Goal: Task Accomplishment & Management: Use online tool/utility

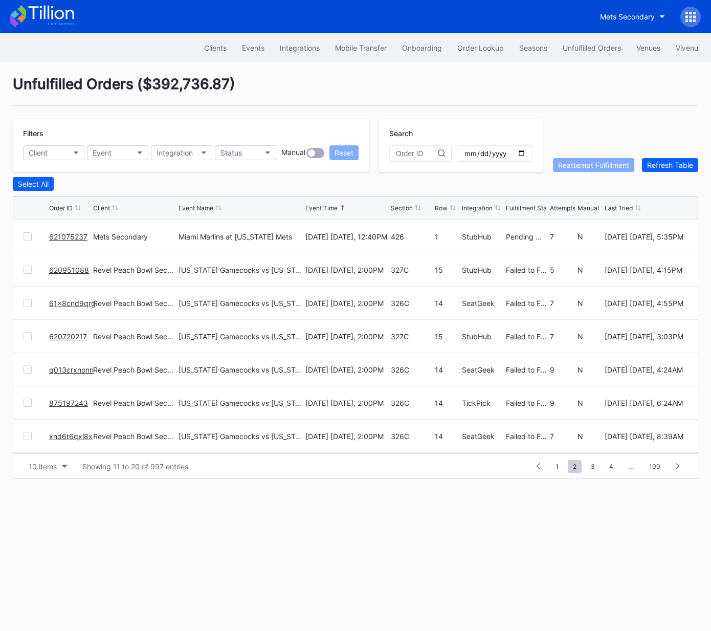
scroll to position [99, 0]
click at [72, 150] on button "Client" at bounding box center [53, 152] width 61 height 15
click at [106, 151] on div "Event" at bounding box center [102, 152] width 19 height 9
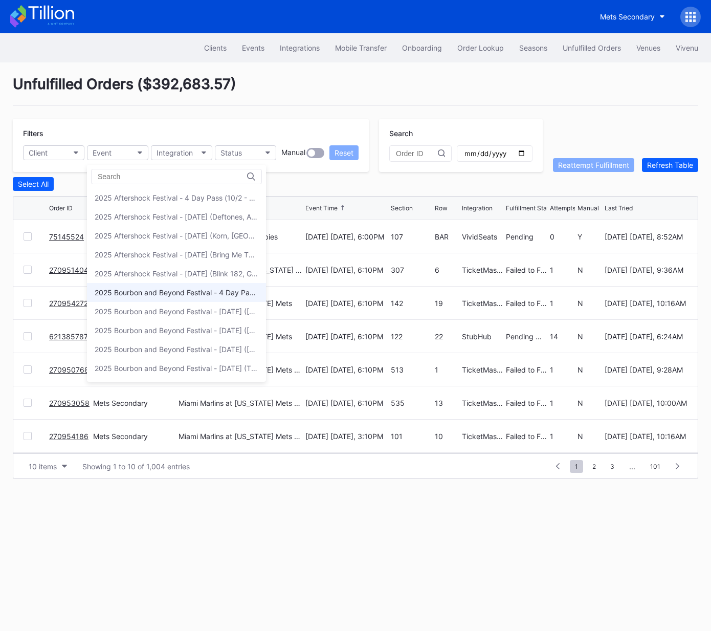
click at [176, 289] on div "2025 Bourbon and Beyond Festival - 4 Day Pass (9/11 - 9/14) ([PERSON_NAME], [PE…" at bounding box center [177, 292] width 164 height 9
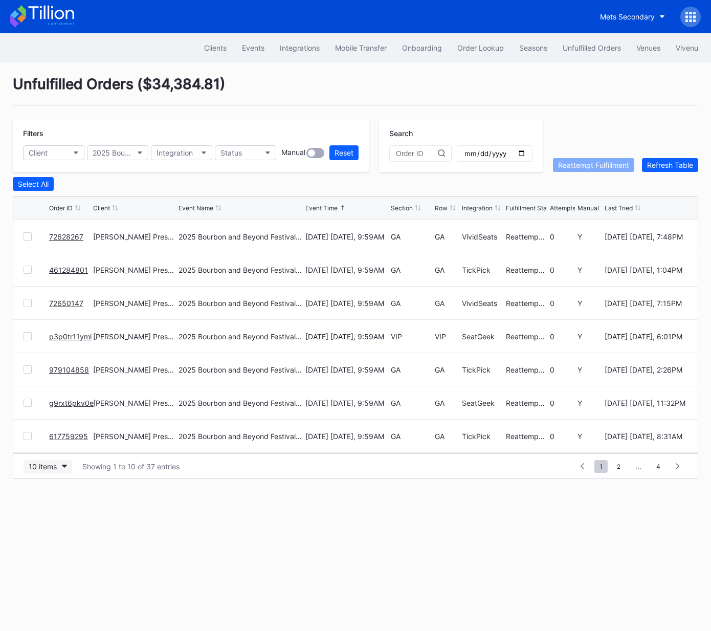
click at [39, 464] on div "10 items" at bounding box center [43, 466] width 28 height 9
click at [53, 512] on div "50 items" at bounding box center [45, 510] width 29 height 9
click at [397, 209] on div "Section" at bounding box center [402, 208] width 22 height 8
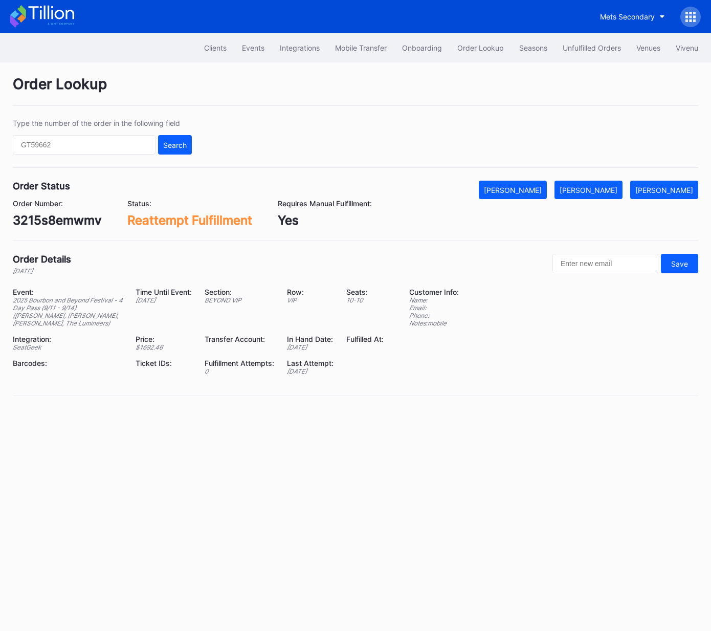
click at [84, 218] on div "3215s8emwmv" at bounding box center [57, 220] width 89 height 15
click at [83, 218] on div "3215s8emwmv" at bounding box center [57, 220] width 89 height 15
click at [72, 219] on div "3215s8emwmv" at bounding box center [57, 220] width 89 height 15
click at [72, 220] on div "3215s8emwmv" at bounding box center [57, 220] width 89 height 15
copy div "3215s8emwmv"
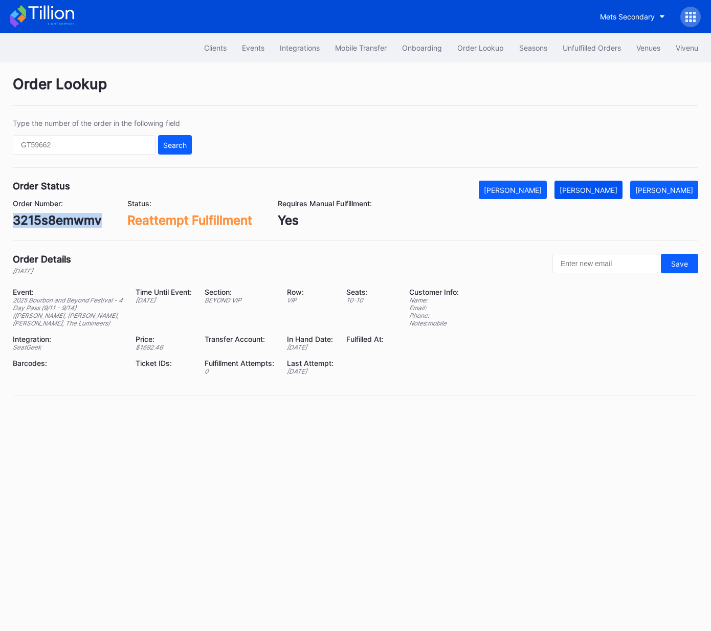
click at [601, 187] on div "Mark Fulfilled" at bounding box center [589, 190] width 58 height 9
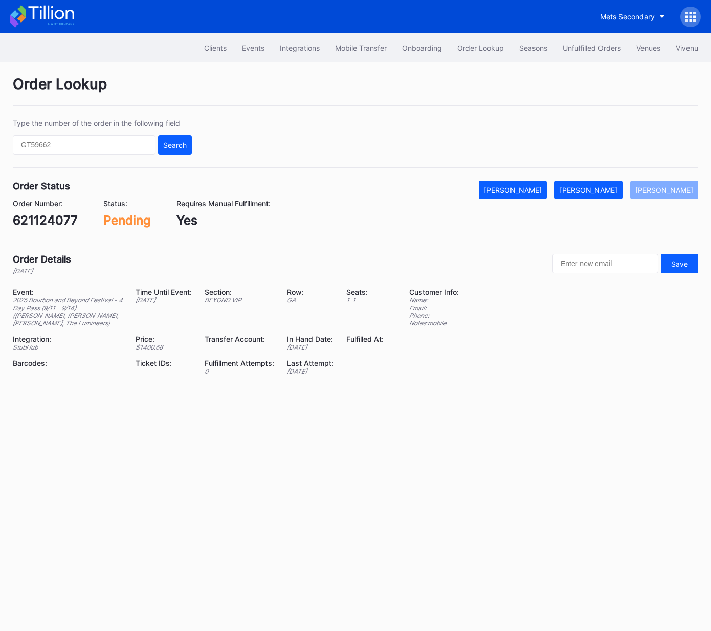
click at [44, 221] on div "621124077" at bounding box center [45, 220] width 65 height 15
copy div "621124077"
click at [596, 191] on div "Mark Fulfilled" at bounding box center [589, 190] width 58 height 9
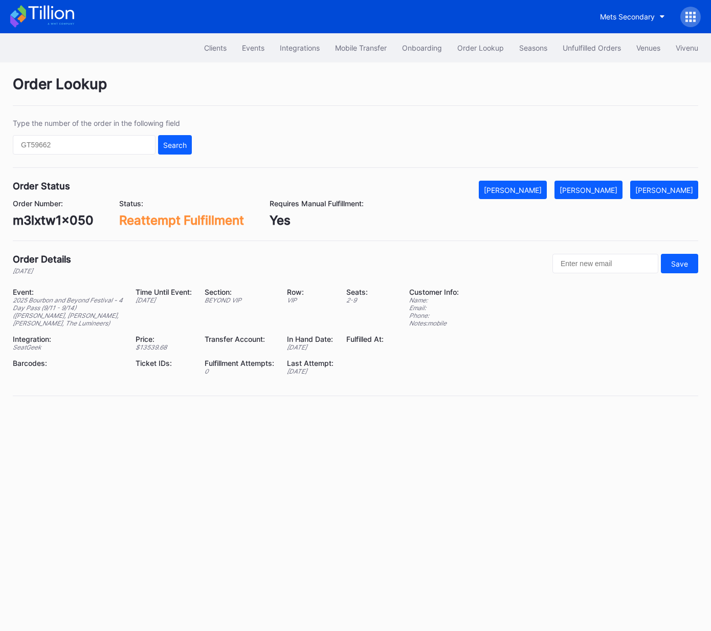
click at [61, 225] on div "m3lxtw1x050" at bounding box center [53, 220] width 81 height 15
click at [61, 224] on div "m3lxtw1x050" at bounding box center [53, 220] width 81 height 15
copy div "m3lxtw1x050"
click at [613, 191] on div "[PERSON_NAME]" at bounding box center [589, 190] width 58 height 9
click at [69, 219] on div "m3lxtw1x050" at bounding box center [53, 220] width 81 height 15
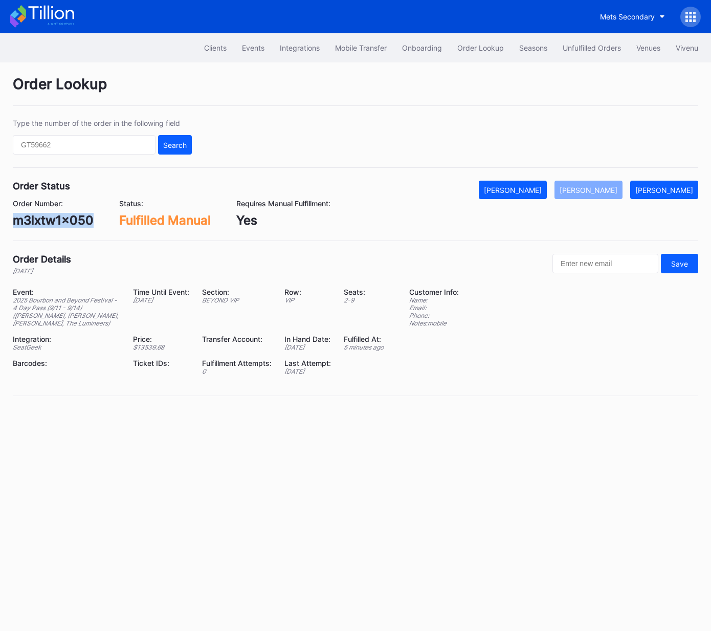
click at [69, 219] on div "m3lxtw1x050" at bounding box center [53, 220] width 81 height 15
copy div "m3lxtw1x050"
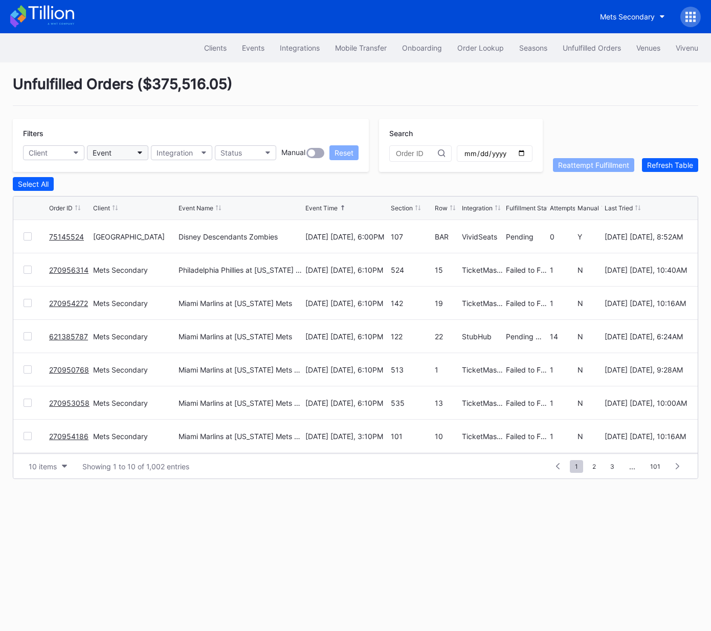
click at [117, 153] on button "Event" at bounding box center [117, 152] width 61 height 15
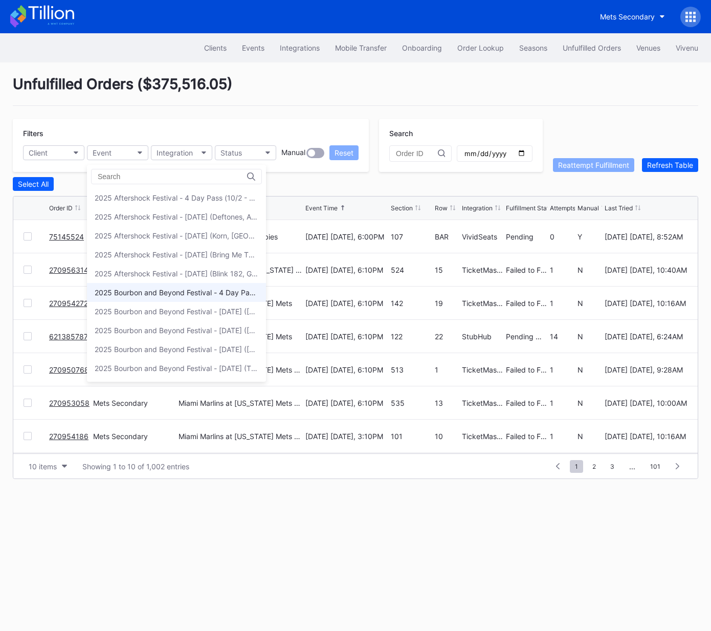
click at [149, 291] on div "2025 Bourbon and Beyond Festival - 4 Day Pass (9/11 - 9/14) ([PERSON_NAME], [PE…" at bounding box center [177, 292] width 164 height 9
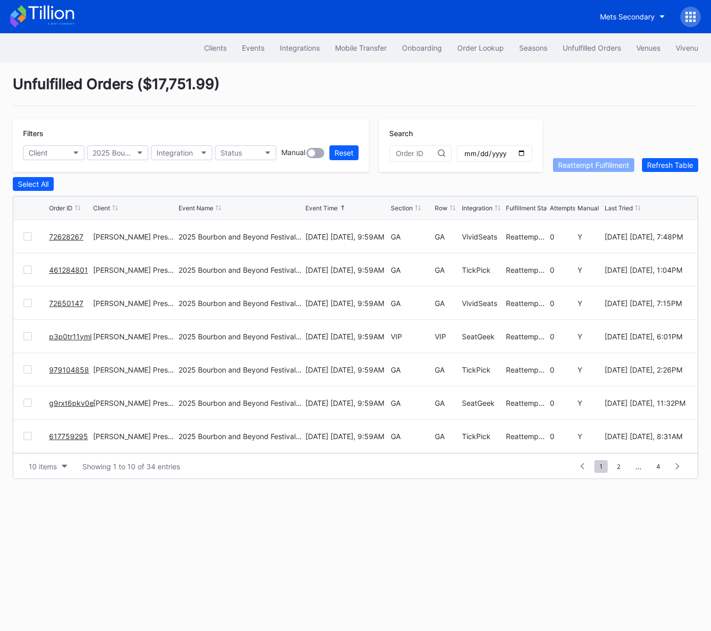
click at [399, 205] on div "Section" at bounding box center [402, 208] width 22 height 8
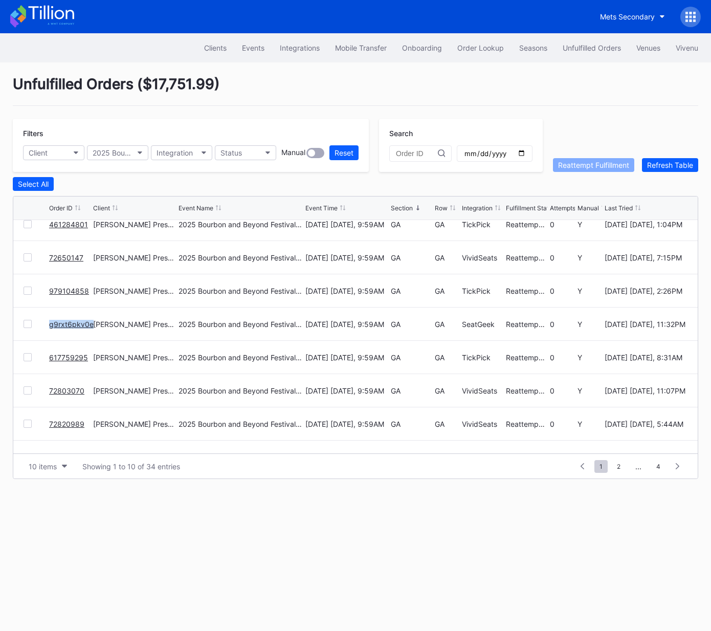
scroll to position [99, 0]
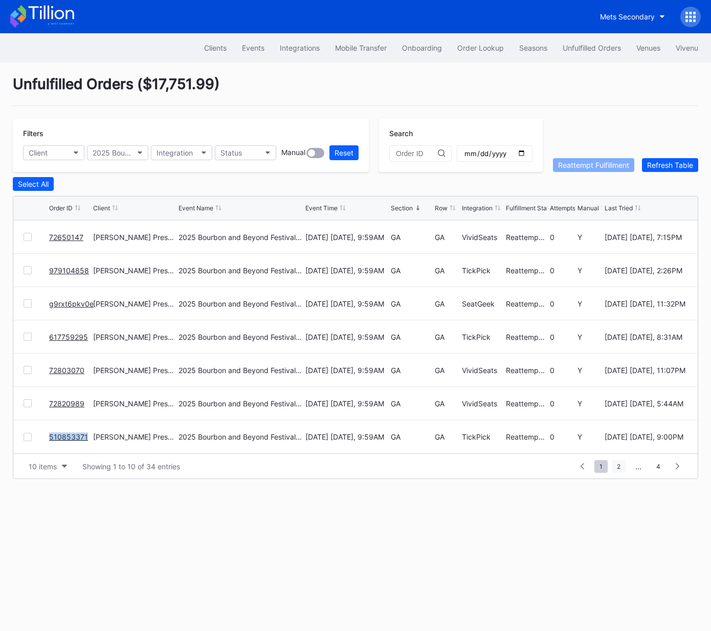
click at [620, 466] on span "2" at bounding box center [619, 466] width 14 height 13
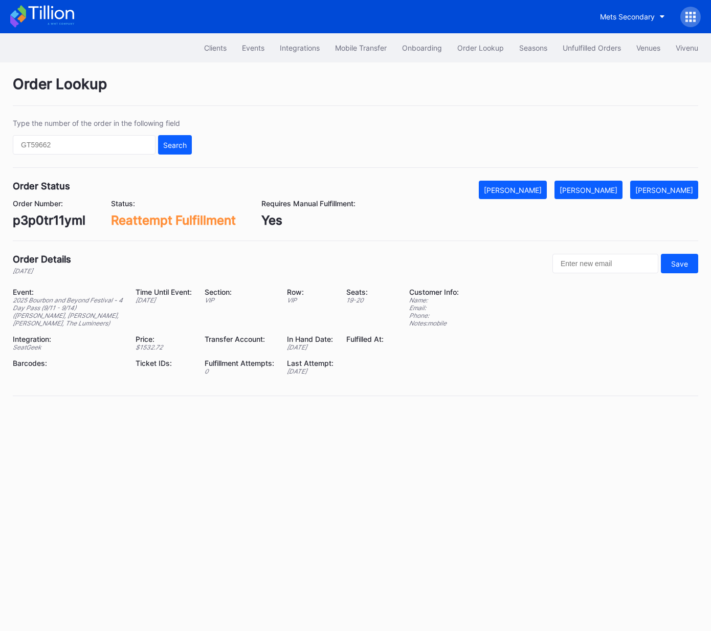
click at [52, 218] on div "p3p0tr11yml" at bounding box center [49, 220] width 73 height 15
copy div "p3p0tr11yml"
drag, startPoint x: 614, startPoint y: 189, endPoint x: 686, endPoint y: 178, distance: 72.6
click at [614, 189] on div "[PERSON_NAME]" at bounding box center [589, 190] width 58 height 9
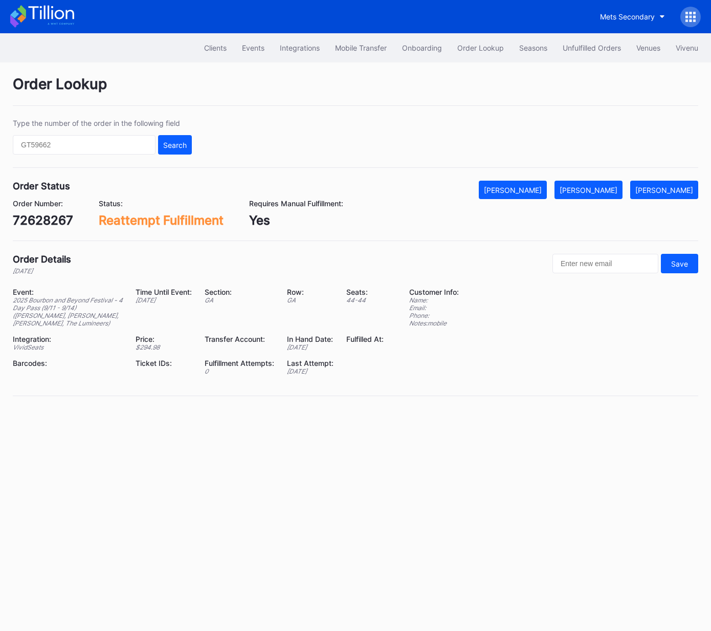
click at [57, 219] on div "72628267" at bounding box center [43, 220] width 60 height 15
copy div "72628267"
click at [615, 188] on div "[PERSON_NAME]" at bounding box center [589, 190] width 58 height 9
click at [52, 217] on div "461284801" at bounding box center [46, 220] width 67 height 15
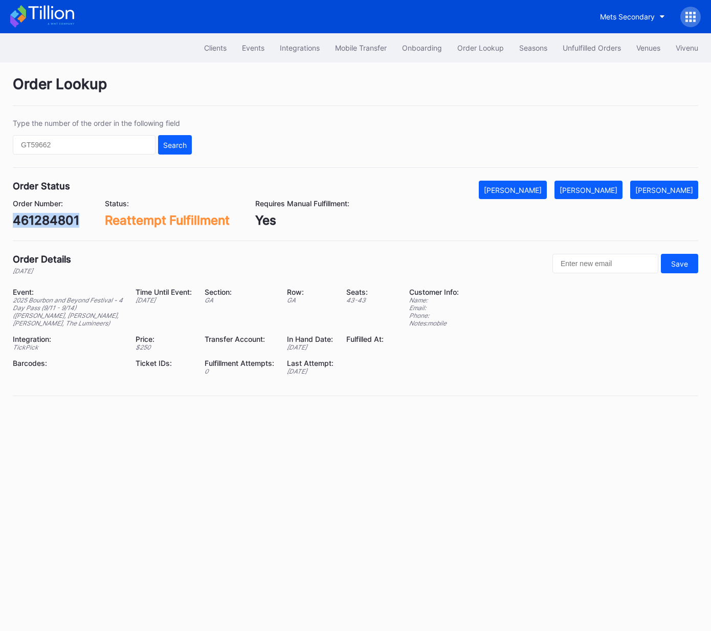
click at [52, 217] on div "461284801" at bounding box center [46, 220] width 67 height 15
copy div "461284801"
drag, startPoint x: 611, startPoint y: 185, endPoint x: 679, endPoint y: 160, distance: 72.4
click at [612, 184] on button "[PERSON_NAME]" at bounding box center [589, 190] width 68 height 18
click at [47, 224] on div "72650147" at bounding box center [42, 220] width 59 height 15
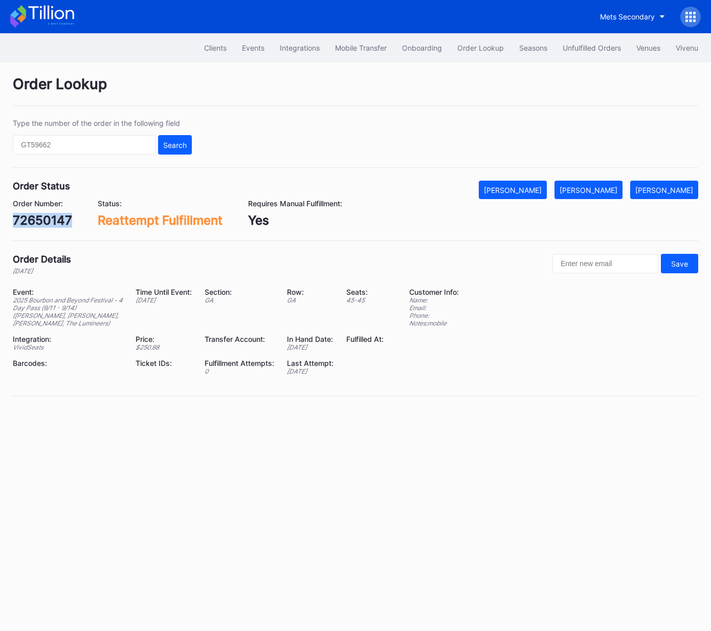
drag, startPoint x: 47, startPoint y: 224, endPoint x: 66, endPoint y: 223, distance: 18.5
click at [47, 224] on div "72650147" at bounding box center [42, 220] width 59 height 15
copy div "72650147"
click at [606, 192] on div "[PERSON_NAME]" at bounding box center [589, 190] width 58 height 9
click at [53, 219] on div "979104858" at bounding box center [47, 220] width 68 height 15
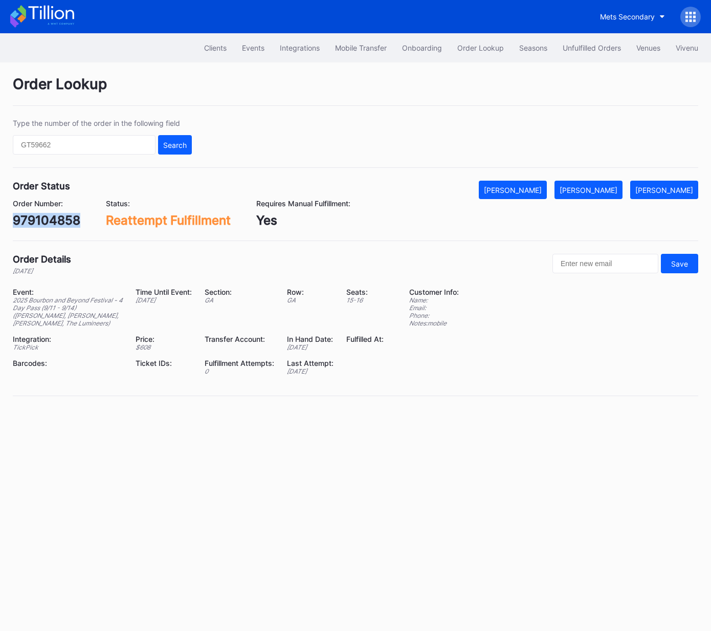
click at [53, 219] on div "979104858" at bounding box center [47, 220] width 68 height 15
copy div "979104858"
click at [606, 191] on div "[PERSON_NAME]" at bounding box center [589, 190] width 58 height 9
click at [59, 217] on div "g9rxt6pkv0e" at bounding box center [51, 220] width 76 height 15
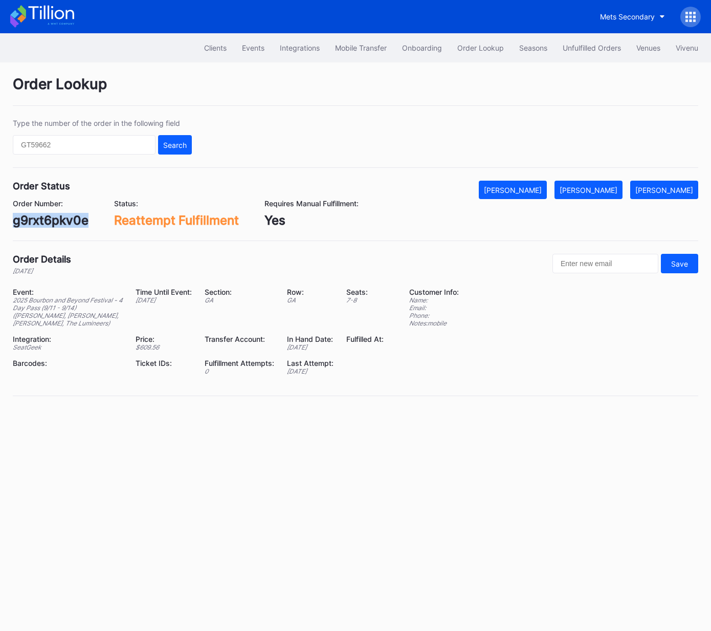
copy div "g9rxt6pkv0e"
click at [602, 187] on div "[PERSON_NAME]" at bounding box center [589, 190] width 58 height 9
click at [56, 225] on div "617759295" at bounding box center [46, 220] width 66 height 15
copy div "617759295"
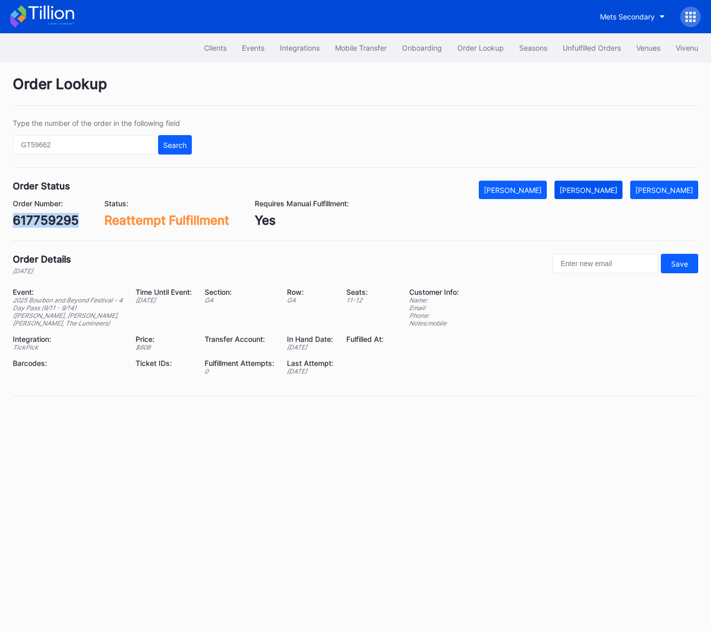
click at [613, 190] on div "[PERSON_NAME]" at bounding box center [589, 190] width 58 height 9
click at [45, 220] on div "72803070" at bounding box center [44, 220] width 62 height 15
copy div "72803070"
drag, startPoint x: 623, startPoint y: 192, endPoint x: 635, endPoint y: 183, distance: 14.2
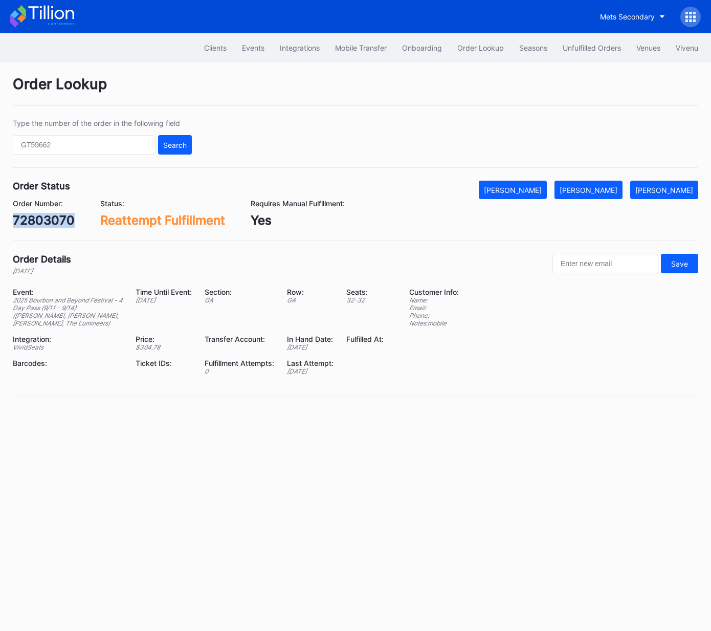
click at [618, 191] on div "[PERSON_NAME]" at bounding box center [589, 190] width 58 height 9
click at [52, 217] on div "72820989" at bounding box center [43, 220] width 61 height 15
copy div "72820989"
drag, startPoint x: 601, startPoint y: 193, endPoint x: 605, endPoint y: 199, distance: 6.7
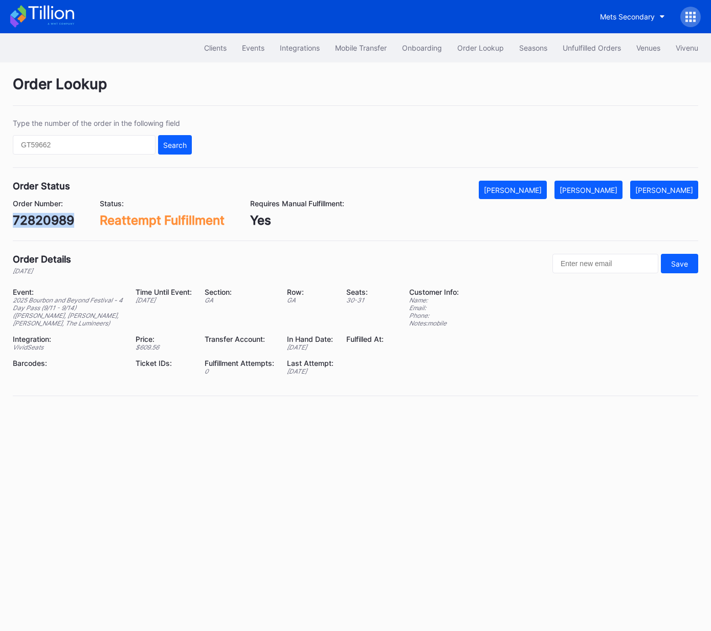
click at [601, 193] on div "[PERSON_NAME]" at bounding box center [589, 190] width 58 height 9
click at [62, 221] on div "510853371" at bounding box center [45, 220] width 65 height 15
copy div "510853371"
drag, startPoint x: 621, startPoint y: 188, endPoint x: 693, endPoint y: 142, distance: 84.8
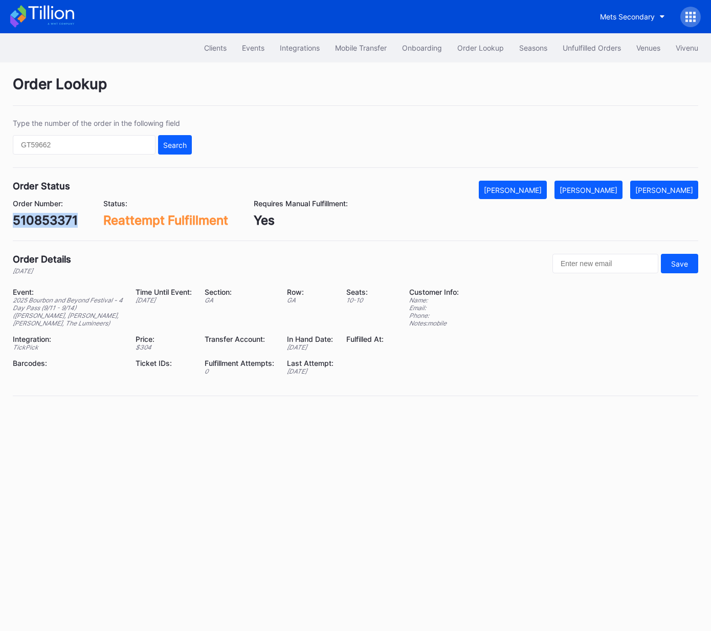
click at [618, 188] on div "[PERSON_NAME]" at bounding box center [589, 190] width 58 height 9
click at [58, 217] on div "798700734" at bounding box center [47, 220] width 69 height 15
copy div "798700734"
click at [606, 186] on div "[PERSON_NAME]" at bounding box center [589, 190] width 58 height 9
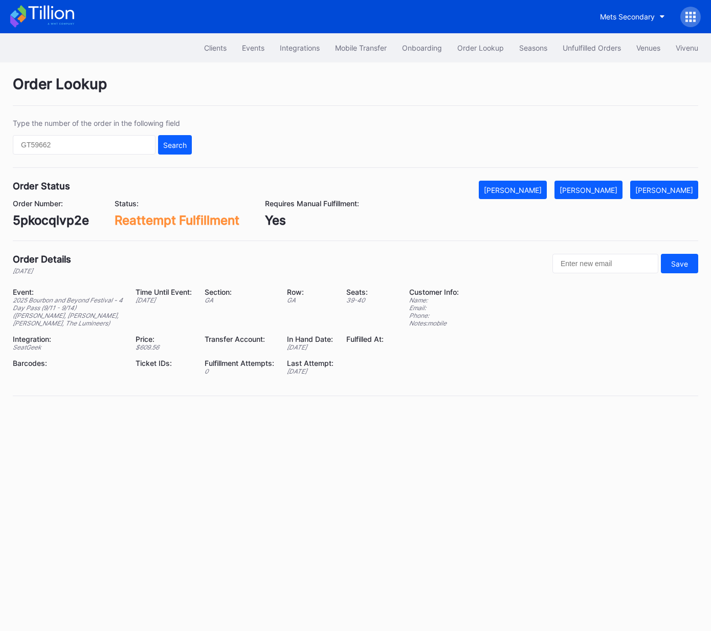
click at [49, 223] on div "5pkocqlvp2e" at bounding box center [51, 220] width 76 height 15
click at [50, 223] on div "5pkocqlvp2e" at bounding box center [51, 220] width 76 height 15
copy div "5pkocqlvp2e"
drag, startPoint x: 614, startPoint y: 194, endPoint x: 685, endPoint y: 152, distance: 82.2
click at [614, 194] on button "[PERSON_NAME]" at bounding box center [589, 190] width 68 height 18
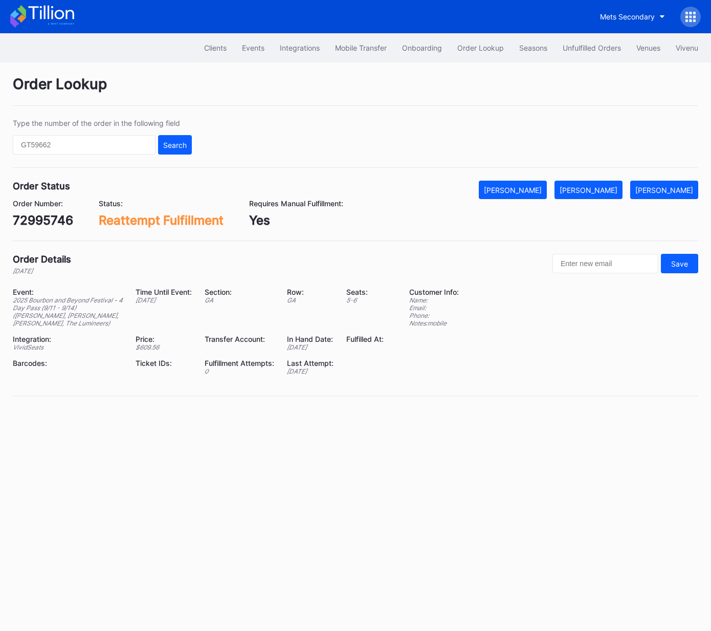
click at [50, 220] on div "72995746" at bounding box center [43, 220] width 60 height 15
copy div "72995746"
click at [602, 195] on button "[PERSON_NAME]" at bounding box center [589, 190] width 68 height 18
click at [52, 224] on div "8e7lsn91we0" at bounding box center [52, 220] width 78 height 15
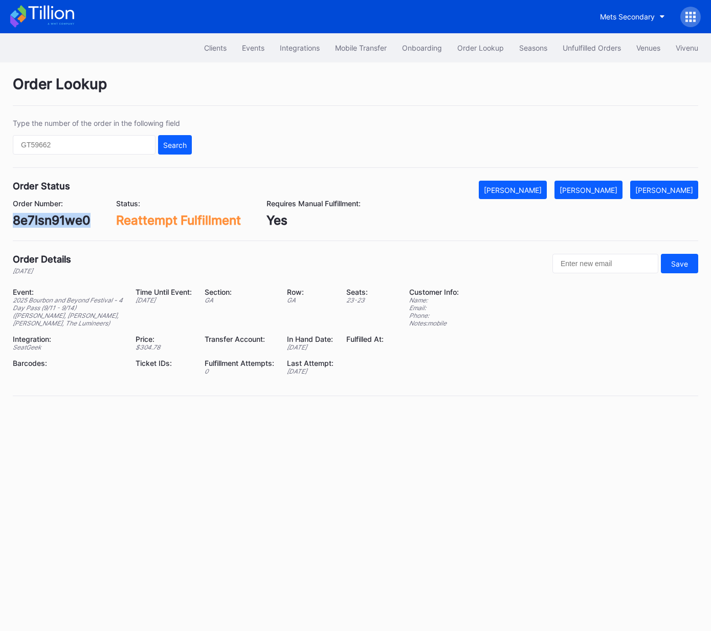
click at [52, 224] on div "8e7lsn91we0" at bounding box center [52, 220] width 78 height 15
copy div "8e7lsn91we0"
drag, startPoint x: 612, startPoint y: 184, endPoint x: 688, endPoint y: 144, distance: 85.6
click at [612, 186] on div "[PERSON_NAME]" at bounding box center [589, 190] width 58 height 9
click at [47, 219] on div "739745911" at bounding box center [45, 220] width 64 height 15
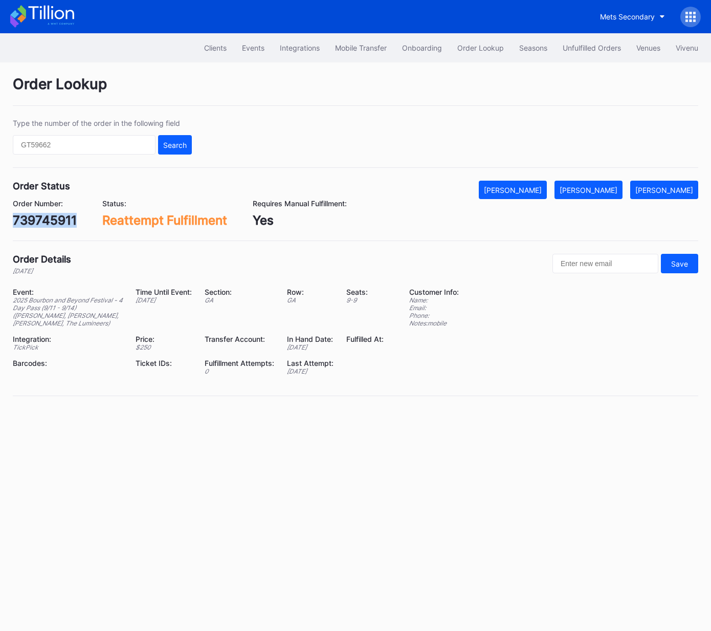
click at [47, 219] on div "739745911" at bounding box center [45, 220] width 64 height 15
copy div "739745911"
click at [612, 186] on div "[PERSON_NAME]" at bounding box center [589, 190] width 58 height 9
click at [83, 220] on div "xnd6t6dege3" at bounding box center [52, 220] width 79 height 15
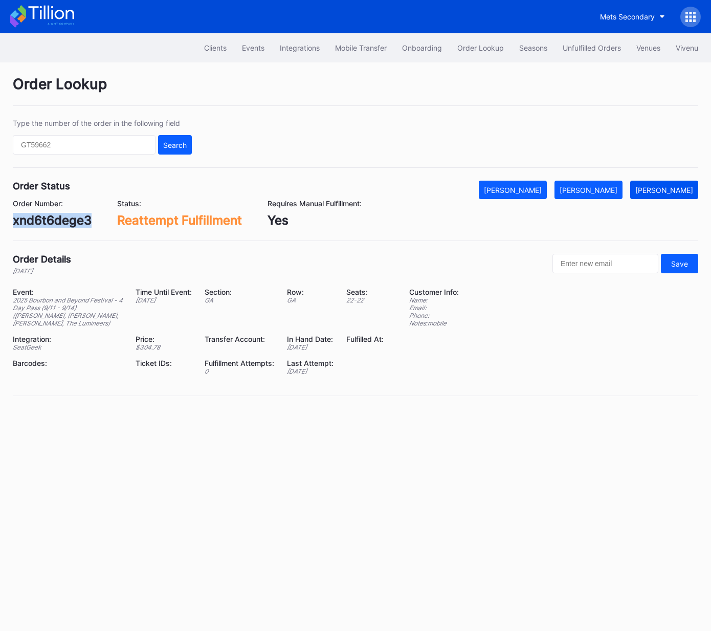
copy div "xnd6t6dege3"
click at [615, 188] on div "[PERSON_NAME]" at bounding box center [589, 190] width 58 height 9
click at [52, 217] on div "73329731" at bounding box center [42, 220] width 58 height 15
copy div "73329731"
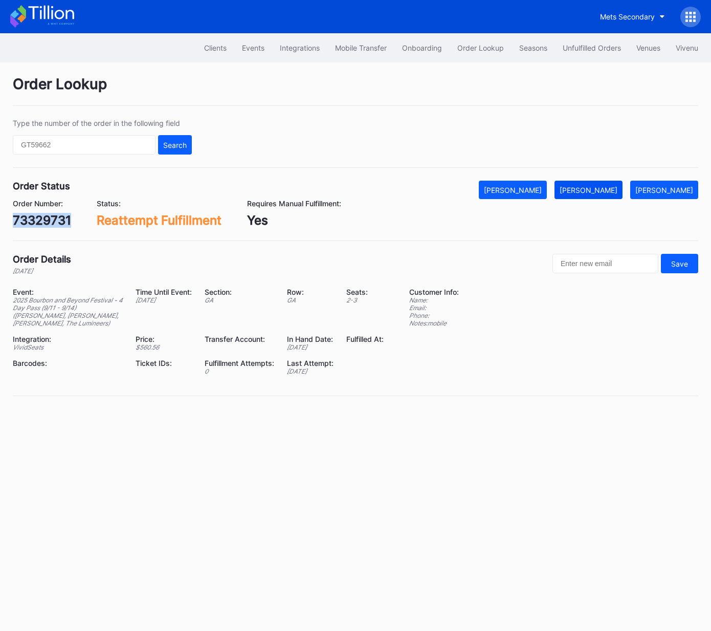
click at [602, 188] on div "[PERSON_NAME]" at bounding box center [589, 190] width 58 height 9
click at [61, 221] on div "73356594" at bounding box center [43, 220] width 61 height 15
copy div "73356594"
click at [604, 191] on div "[PERSON_NAME]" at bounding box center [589, 190] width 58 height 9
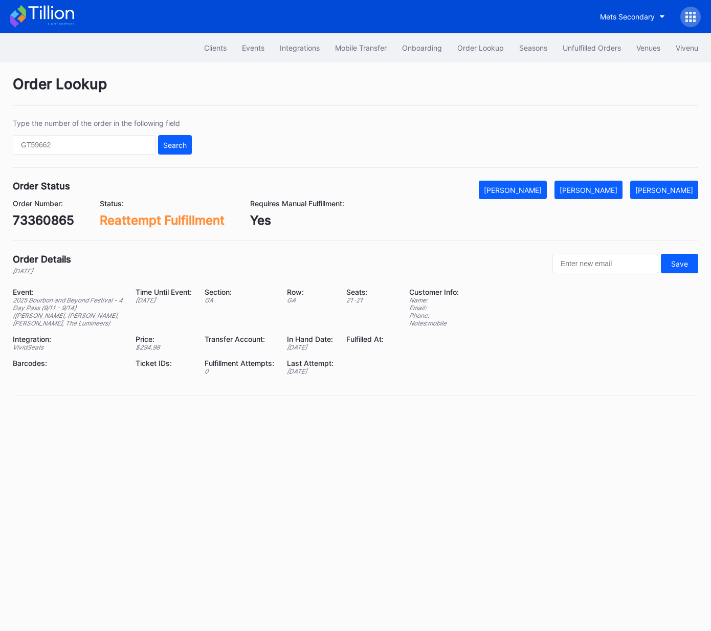
click at [49, 220] on div "73360865" at bounding box center [43, 220] width 61 height 15
copy div "73360865"
drag, startPoint x: 608, startPoint y: 193, endPoint x: 649, endPoint y: 184, distance: 42.0
click at [608, 193] on div "[PERSON_NAME]" at bounding box center [589, 190] width 58 height 9
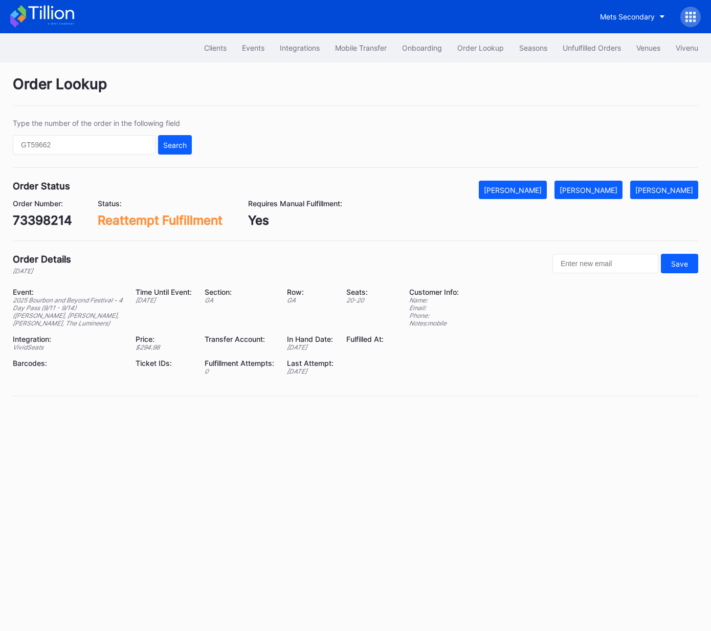
click at [50, 218] on div "73398214" at bounding box center [42, 220] width 59 height 15
copy div "73398214"
click at [599, 192] on div "Mark Fulfilled" at bounding box center [589, 190] width 58 height 9
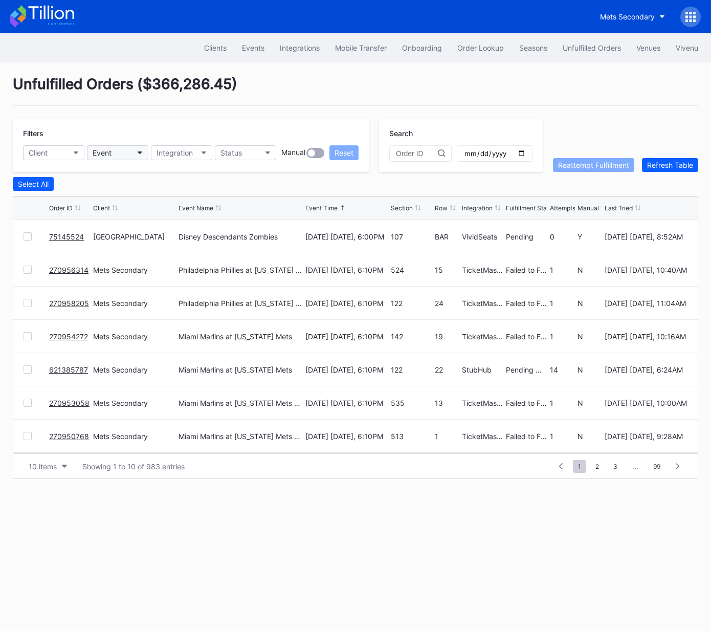
click at [119, 154] on button "Event" at bounding box center [117, 152] width 61 height 15
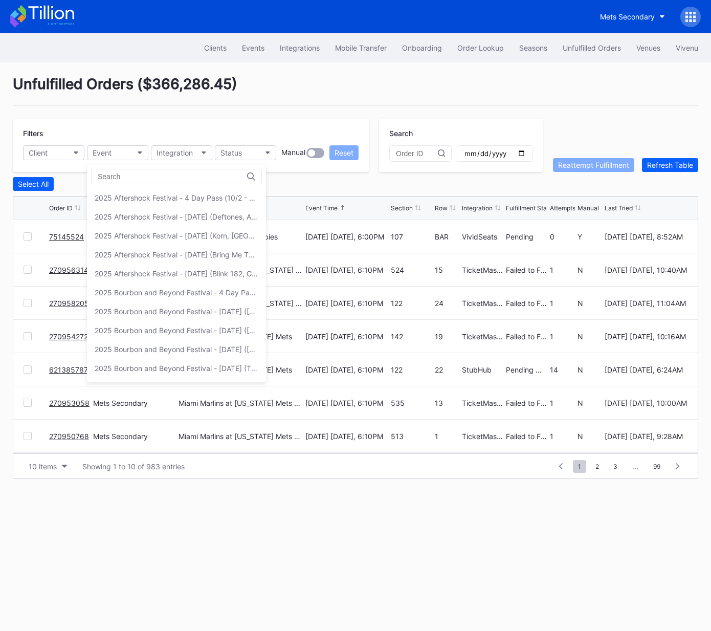
click at [126, 289] on div "2025 Bourbon and Beyond Festival - 4 Day Pass (9/11 - 9/14) ([PERSON_NAME], [PE…" at bounding box center [177, 292] width 164 height 9
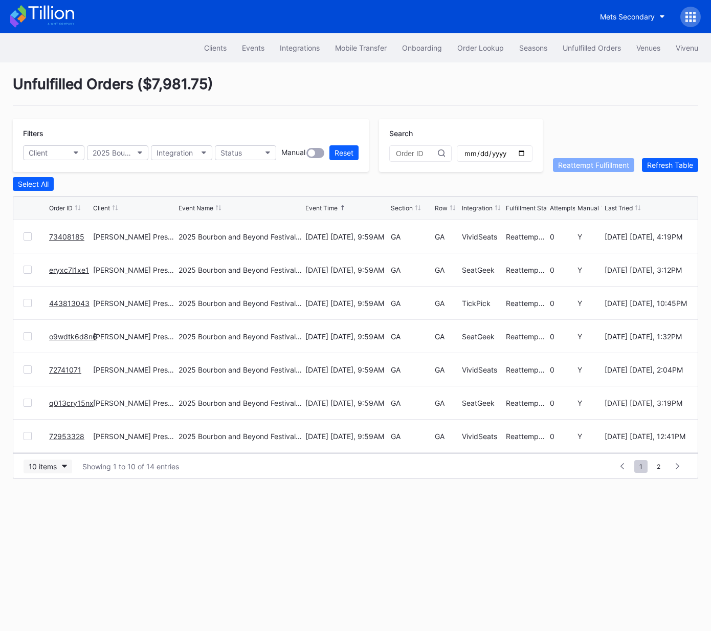
click at [44, 467] on div "10 items" at bounding box center [43, 466] width 28 height 9
click at [45, 507] on div "50 items" at bounding box center [45, 510] width 29 height 9
click at [396, 209] on div "Section" at bounding box center [402, 208] width 22 height 8
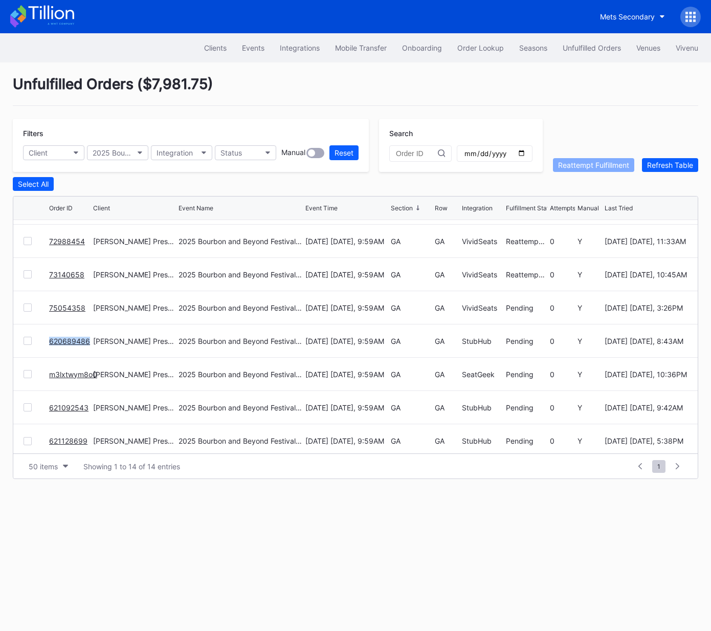
scroll to position [232, 0]
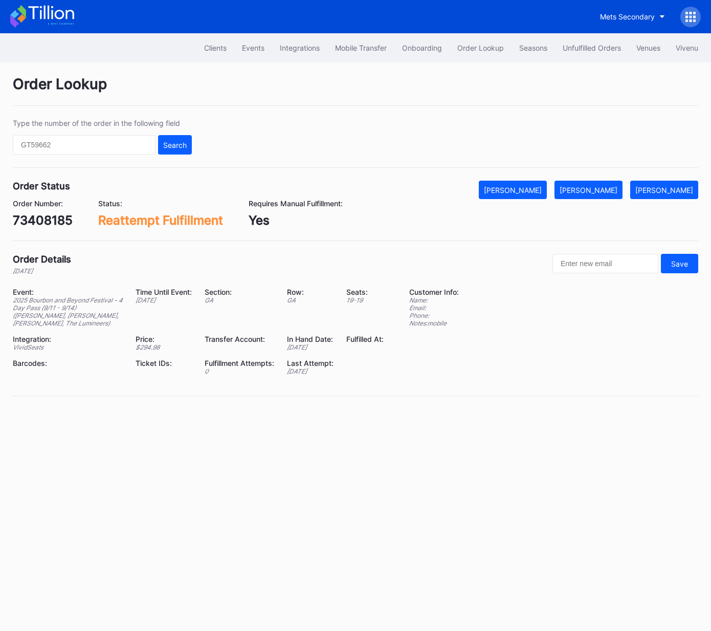
click at [50, 219] on div "73408185" at bounding box center [43, 220] width 60 height 15
click at [51, 219] on div "73408185" at bounding box center [43, 220] width 60 height 15
copy div "73408185"
click at [608, 190] on div "[PERSON_NAME]" at bounding box center [589, 190] width 58 height 9
click at [70, 219] on div "eryxc7l1xe1" at bounding box center [46, 220] width 67 height 15
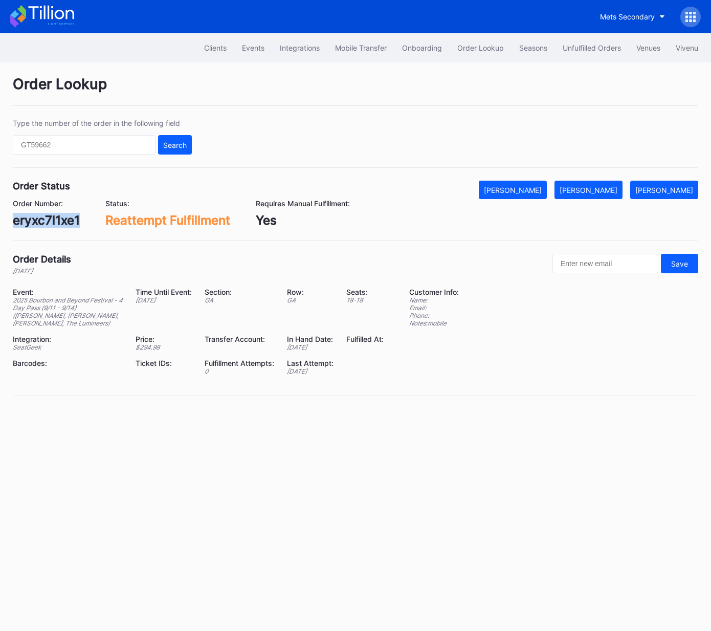
click at [70, 219] on div "eryxc7l1xe1" at bounding box center [46, 220] width 67 height 15
copy div "eryxc7l1xe1"
click at [603, 187] on div "[PERSON_NAME]" at bounding box center [589, 190] width 58 height 9
click at [66, 220] on div "443813043" at bounding box center [47, 220] width 69 height 15
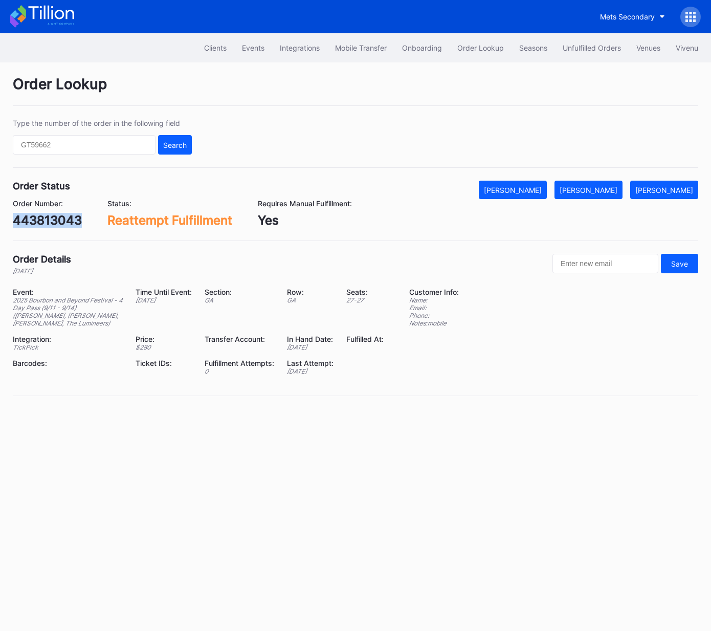
copy div "443813043"
click at [599, 190] on div "[PERSON_NAME]" at bounding box center [589, 190] width 58 height 9
click at [83, 223] on div "o9wdtk6d8n6" at bounding box center [54, 220] width 82 height 15
copy div "o9wdtk6d8n6"
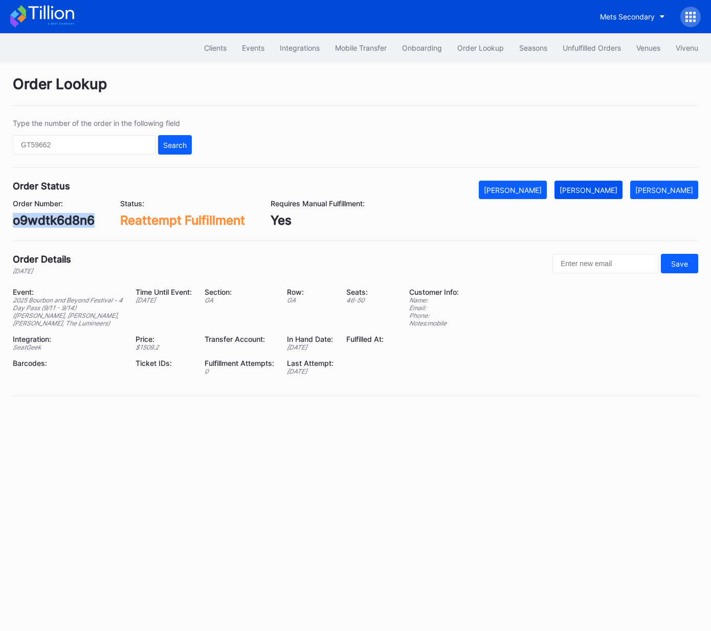
click at [590, 189] on div "[PERSON_NAME]" at bounding box center [589, 190] width 58 height 9
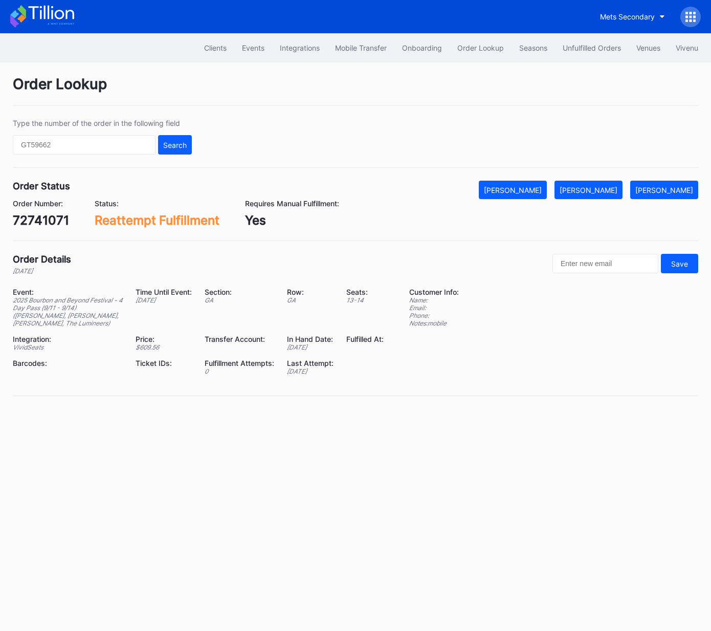
click at [35, 214] on div "72741071" at bounding box center [41, 220] width 56 height 15
drag, startPoint x: 35, startPoint y: 214, endPoint x: 47, endPoint y: 215, distance: 11.3
click at [35, 214] on div "72741071" at bounding box center [41, 220] width 56 height 15
copy div "72741071"
click at [607, 182] on button "[PERSON_NAME]" at bounding box center [589, 190] width 68 height 18
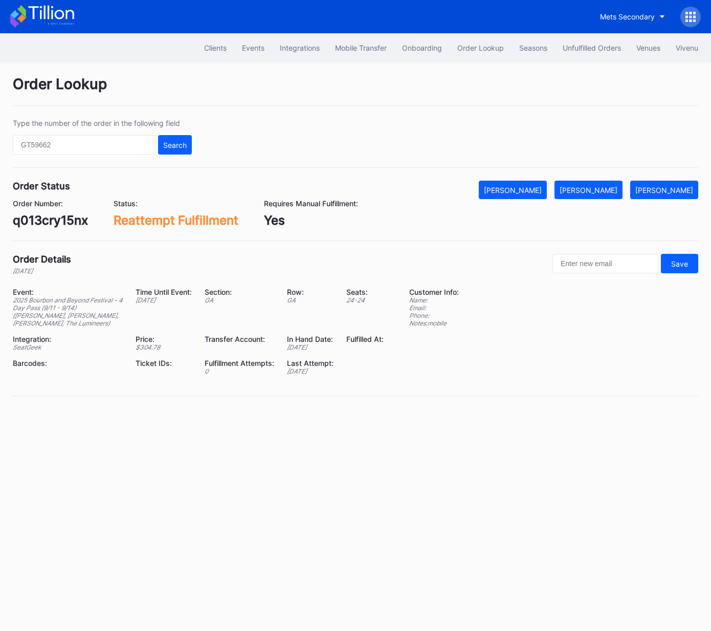
click at [68, 216] on div "q013cry15nx" at bounding box center [50, 220] width 75 height 15
click at [69, 216] on div "q013cry15nx" at bounding box center [50, 220] width 75 height 15
copy div "q013cry15nx"
drag, startPoint x: 607, startPoint y: 191, endPoint x: 708, endPoint y: 142, distance: 113.1
click at [607, 191] on div "[PERSON_NAME]" at bounding box center [589, 190] width 58 height 9
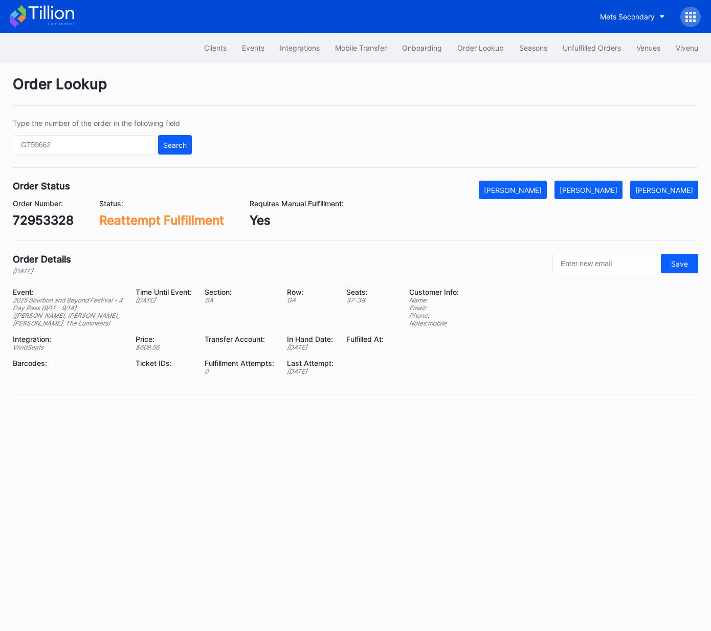
click at [53, 220] on div "72953328" at bounding box center [43, 220] width 61 height 15
copy div "72953328"
drag, startPoint x: 610, startPoint y: 189, endPoint x: 670, endPoint y: 156, distance: 68.1
click at [610, 189] on div "[PERSON_NAME]" at bounding box center [589, 190] width 58 height 9
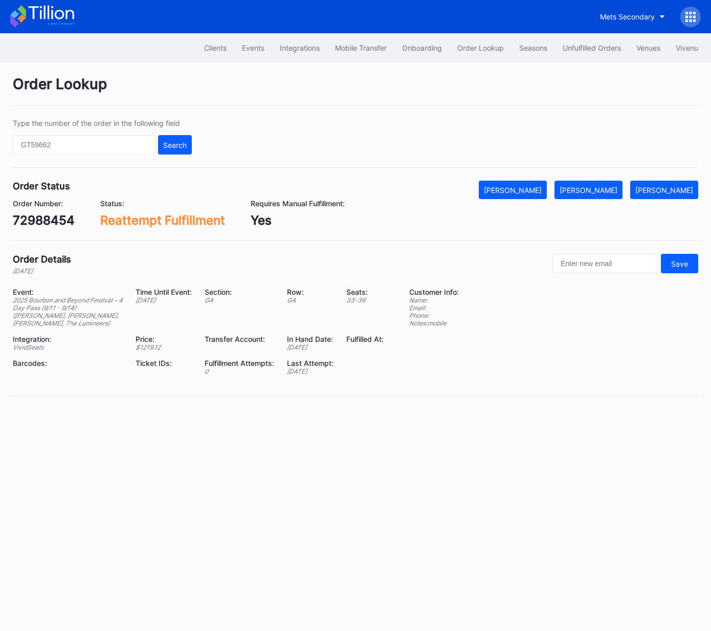
click at [46, 221] on div "72988454" at bounding box center [44, 220] width 62 height 15
drag, startPoint x: 46, startPoint y: 221, endPoint x: 419, endPoint y: 227, distance: 373.2
click at [46, 221] on div "72988454" at bounding box center [44, 220] width 62 height 15
copy div "72988454"
click at [615, 194] on button "[PERSON_NAME]" at bounding box center [589, 190] width 68 height 18
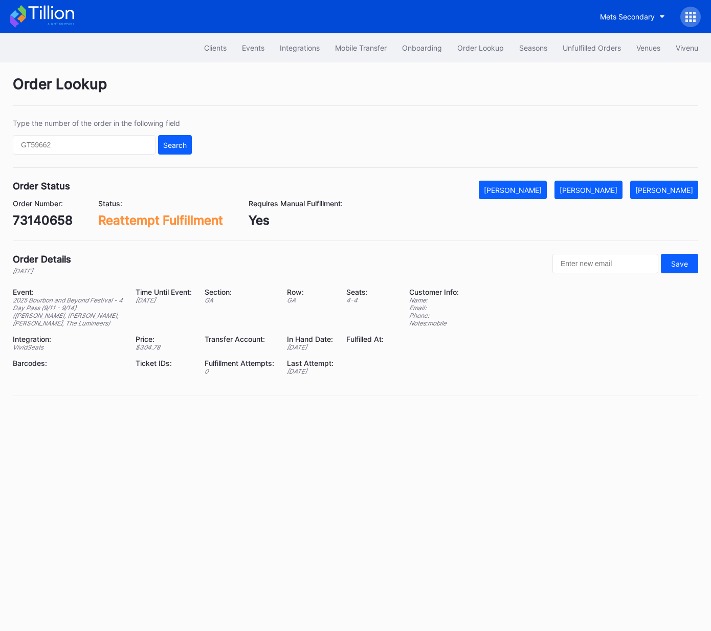
click at [55, 218] on div "73140658" at bounding box center [43, 220] width 60 height 15
copy div "73140658"
drag, startPoint x: 613, startPoint y: 192, endPoint x: 710, endPoint y: 133, distance: 113.8
click at [613, 192] on div "[PERSON_NAME]" at bounding box center [589, 190] width 58 height 9
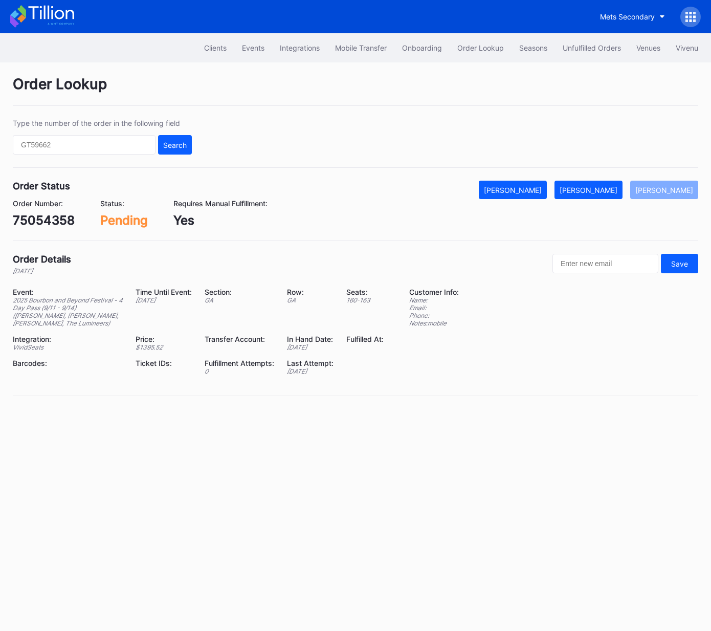
click at [49, 217] on div "75054358" at bounding box center [44, 220] width 62 height 15
copy div "75054358"
click at [595, 189] on div "[PERSON_NAME]" at bounding box center [589, 190] width 58 height 9
click at [51, 219] on div "620689486" at bounding box center [48, 220] width 70 height 15
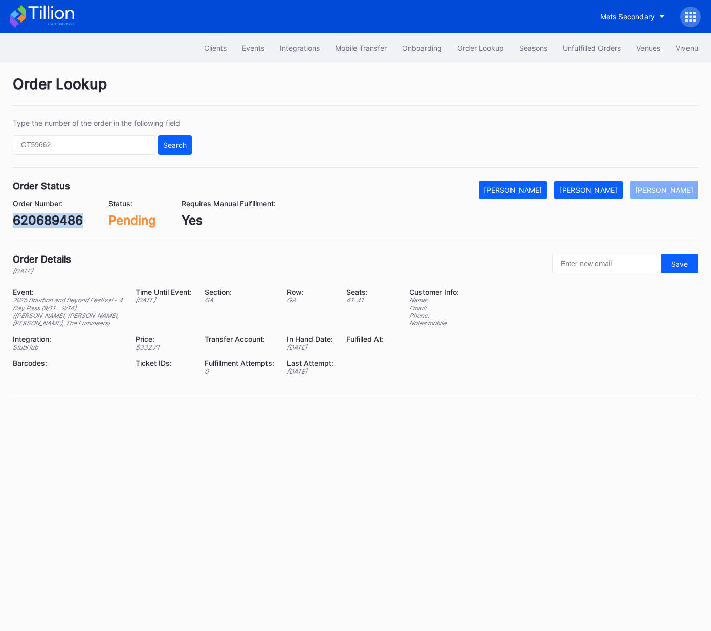
click at [51, 219] on div "620689486" at bounding box center [48, 220] width 70 height 15
copy div "620689486"
click at [603, 194] on button "Mark Fulfilled" at bounding box center [589, 190] width 68 height 18
click at [72, 221] on div "m3lxtwym8o0" at bounding box center [55, 220] width 84 height 15
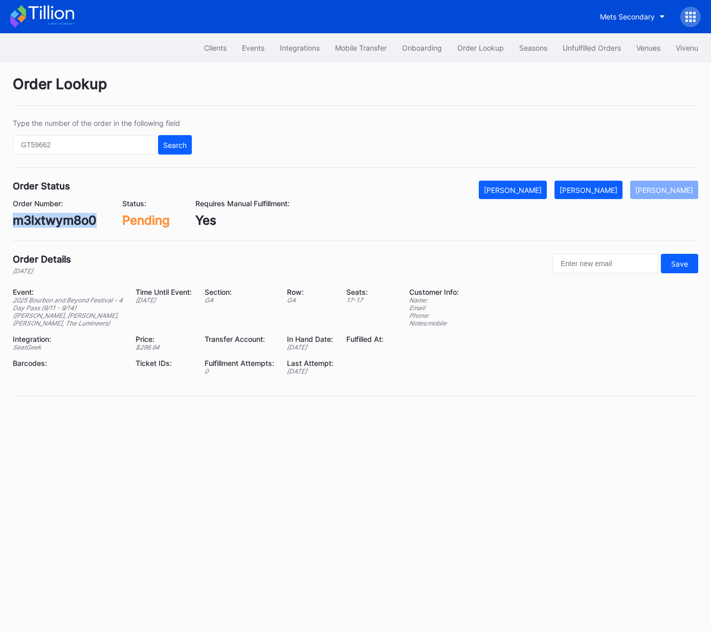
copy div "m3lxtwym8o0"
drag, startPoint x: 606, startPoint y: 193, endPoint x: 701, endPoint y: 143, distance: 108.1
click at [606, 193] on div "[PERSON_NAME]" at bounding box center [589, 190] width 58 height 9
click at [63, 227] on div "621092543" at bounding box center [47, 220] width 68 height 15
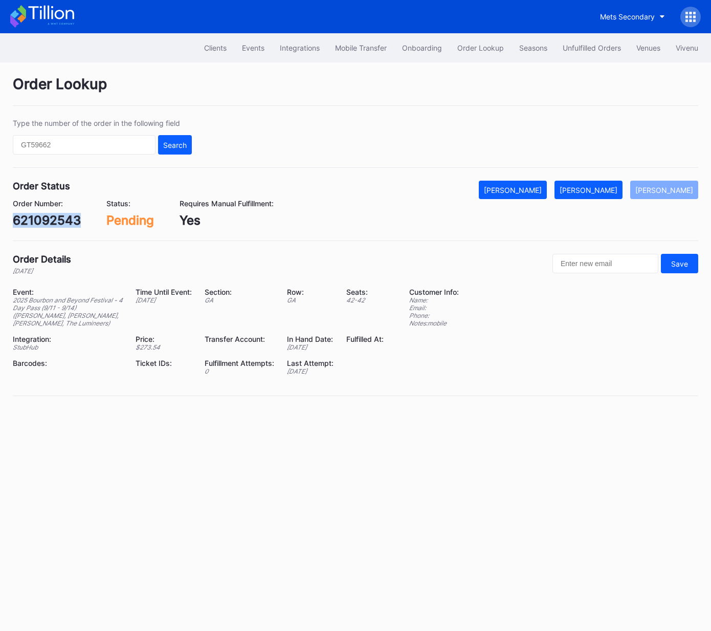
copy div "621092543"
drag, startPoint x: 611, startPoint y: 193, endPoint x: 704, endPoint y: 92, distance: 136.9
click at [612, 193] on div "Mark Fulfilled" at bounding box center [589, 190] width 58 height 9
click at [54, 220] on div "621128699" at bounding box center [45, 220] width 65 height 15
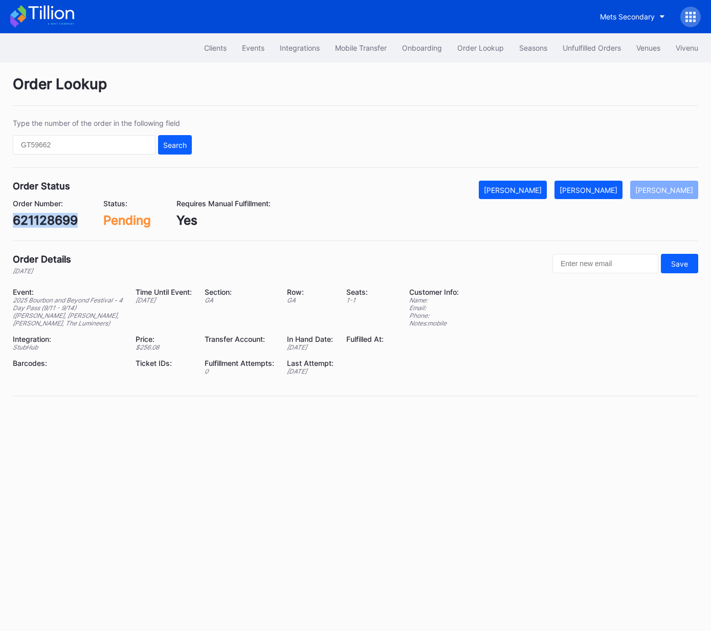
copy div "621128699"
drag, startPoint x: 606, startPoint y: 190, endPoint x: 622, endPoint y: 183, distance: 17.7
click at [606, 190] on div "Mark Fulfilled" at bounding box center [589, 190] width 58 height 9
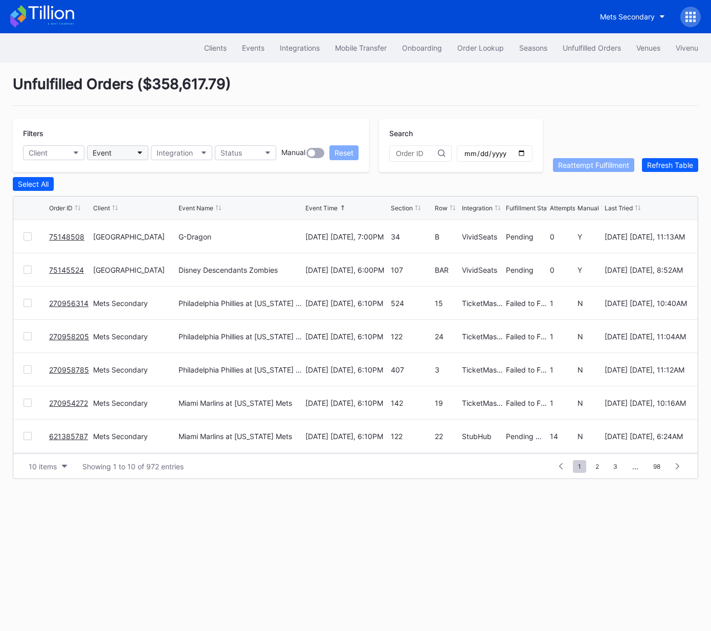
click at [122, 150] on button "Event" at bounding box center [117, 152] width 61 height 15
click at [253, 46] on div "Events" at bounding box center [253, 48] width 23 height 9
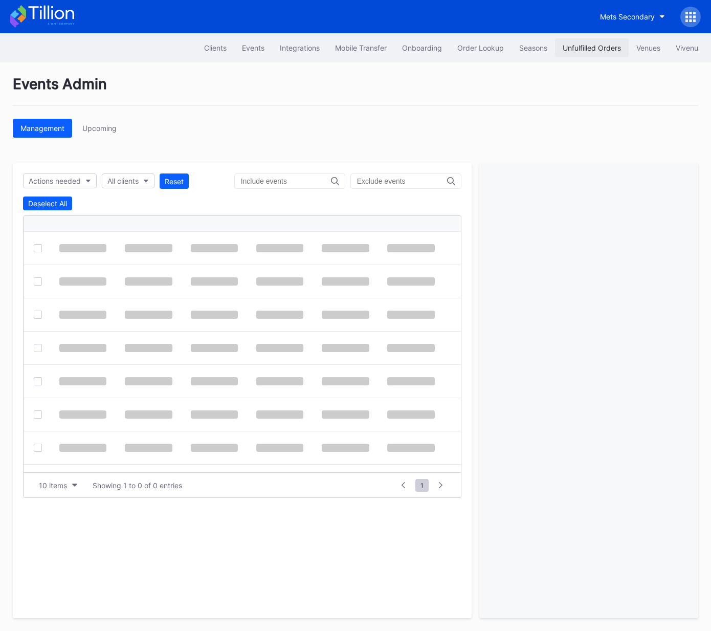
click at [593, 42] on button "Unfulfilled Orders" at bounding box center [592, 47] width 74 height 19
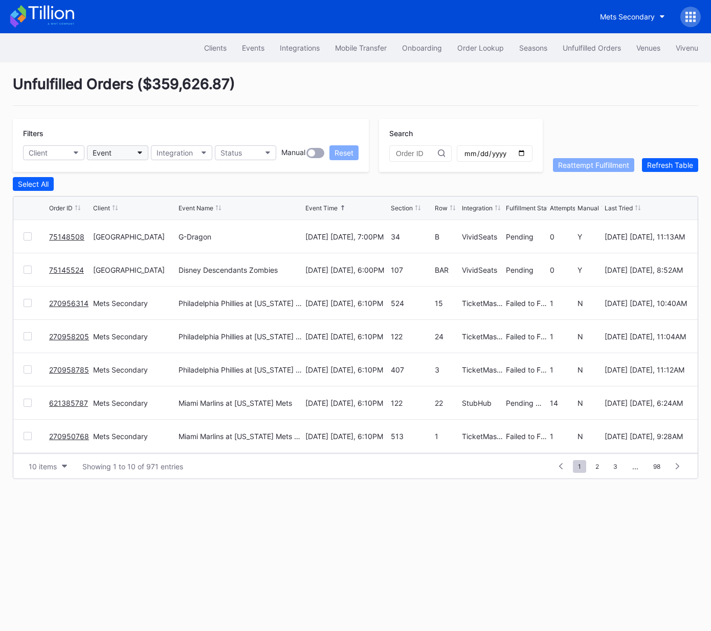
click at [105, 153] on div "Event" at bounding box center [102, 152] width 19 height 9
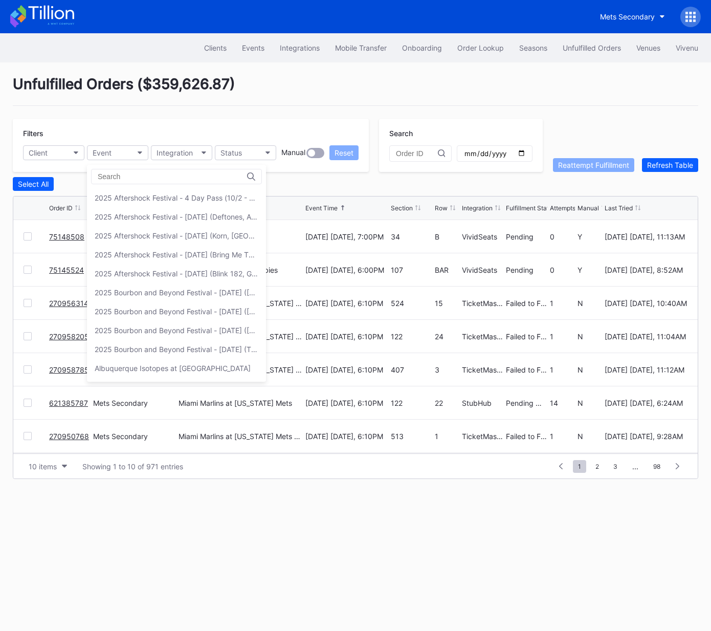
click at [149, 345] on div "2025 Bourbon and Beyond Festival - [DATE] (The Lumineers, [PERSON_NAME], [US_ST…" at bounding box center [177, 349] width 164 height 9
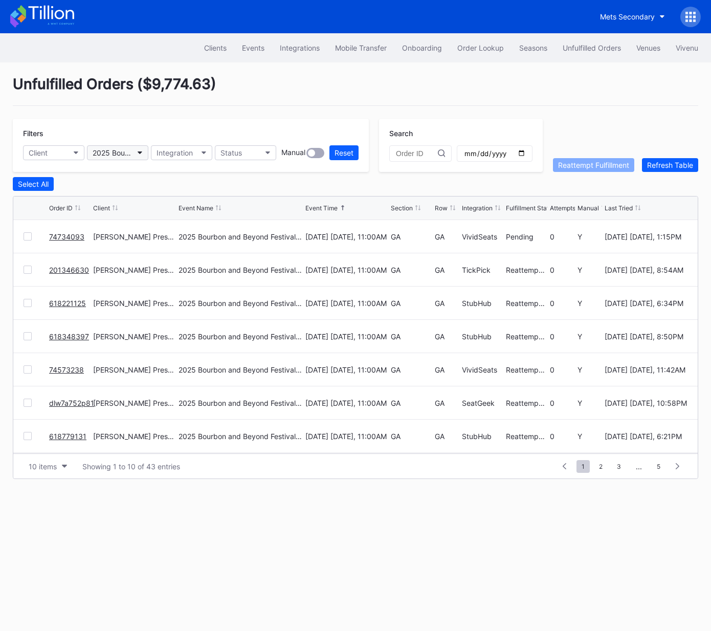
click at [123, 152] on div "2025 Bourbon and Beyond Festival - [DATE] (The Lumineers, [PERSON_NAME], [US_ST…" at bounding box center [113, 152] width 40 height 9
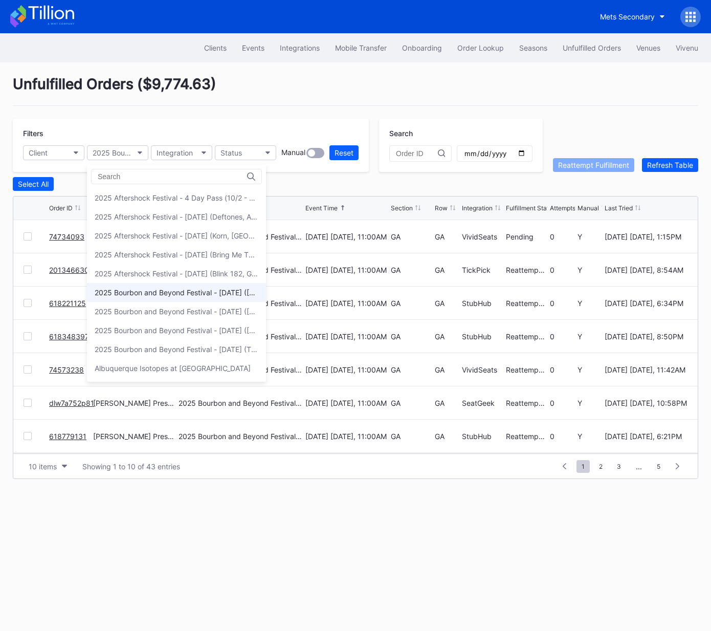
click at [148, 294] on div "2025 Bourbon and Beyond Festival - Friday (Phish, Khruangbin, Joe Bonamassa)" at bounding box center [177, 292] width 164 height 9
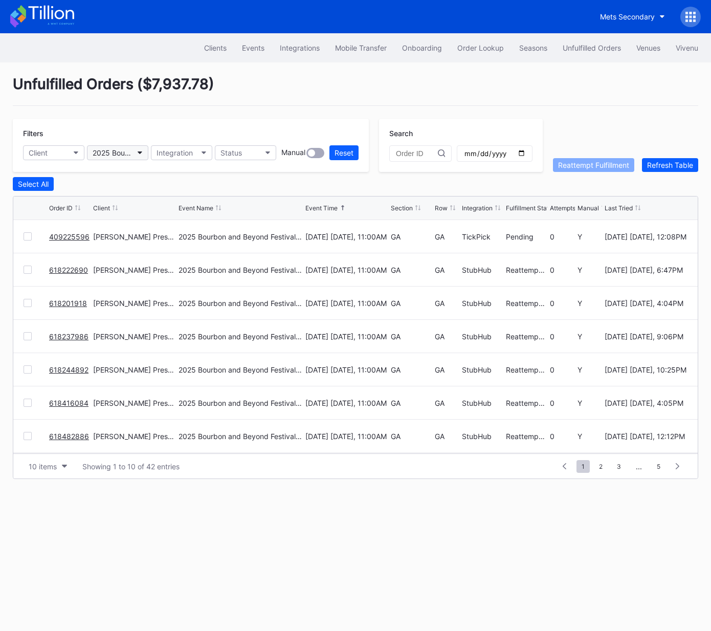
click at [126, 149] on div "2025 Bourbon and Beyond Festival - Friday (Phish, Khruangbin, Joe Bonamassa)" at bounding box center [113, 152] width 40 height 9
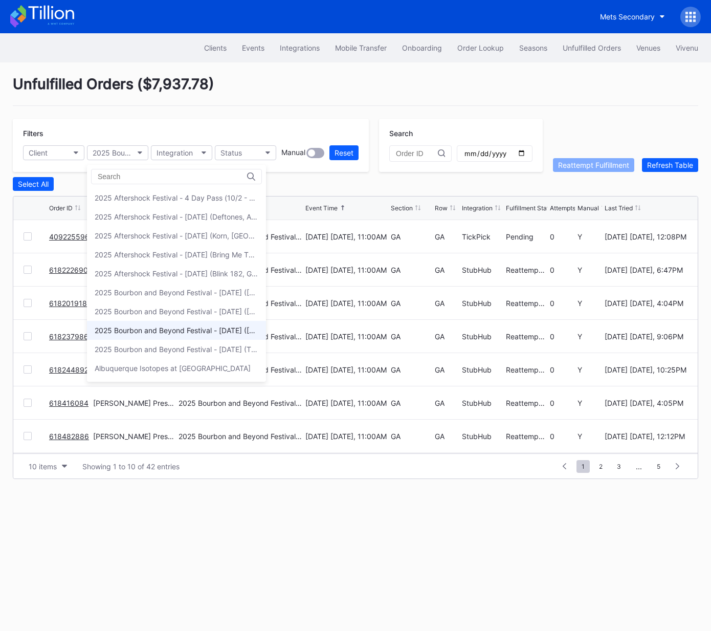
scroll to position [28, 0]
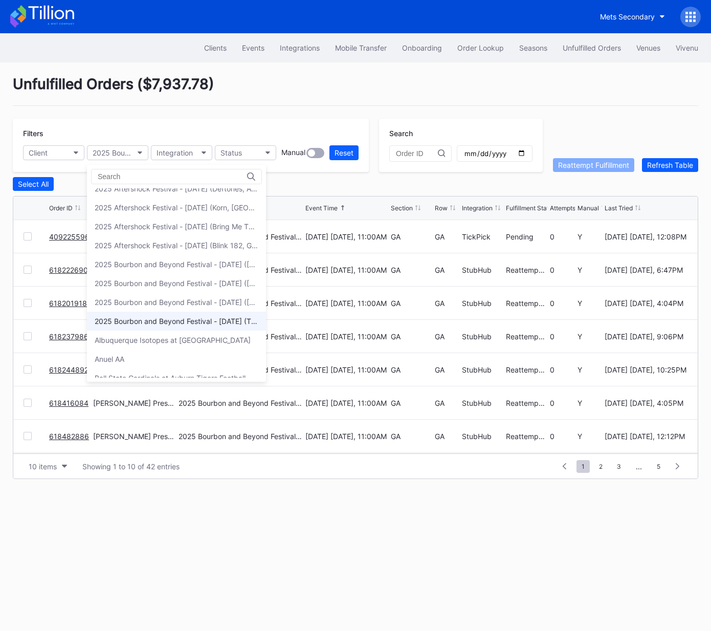
click at [138, 322] on div "2025 Bourbon and Beyond Festival - [DATE] (The Lumineers, [PERSON_NAME], [US_ST…" at bounding box center [177, 321] width 164 height 9
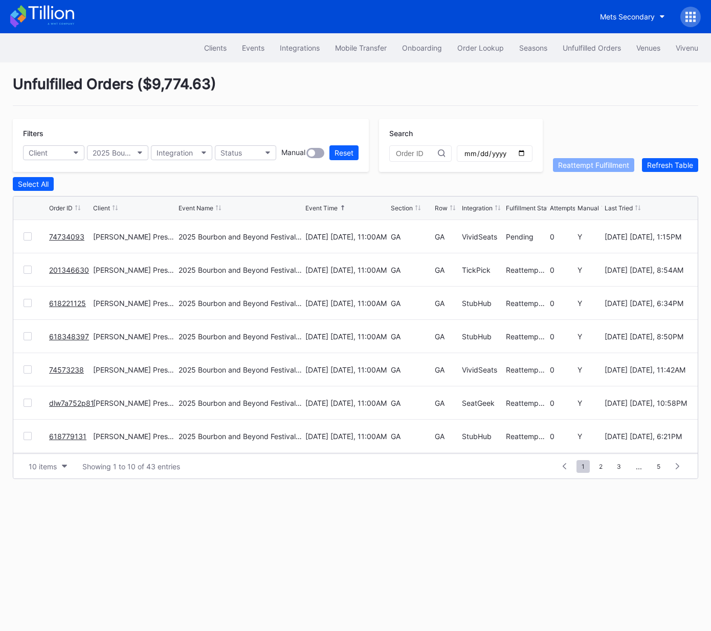
click at [403, 205] on div "Section" at bounding box center [402, 208] width 22 height 8
click at [402, 206] on div "Section" at bounding box center [402, 208] width 22 height 8
click at [52, 464] on div "10 items" at bounding box center [43, 466] width 28 height 9
click at [53, 512] on div "50 items" at bounding box center [45, 510] width 29 height 9
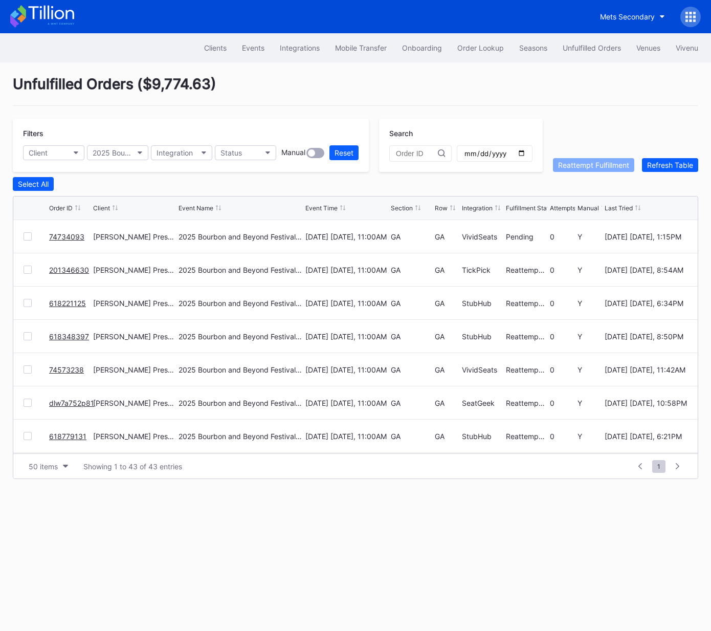
click at [403, 207] on div "Section" at bounding box center [402, 208] width 22 height 8
click at [473, 207] on div "Integration" at bounding box center [477, 208] width 31 height 8
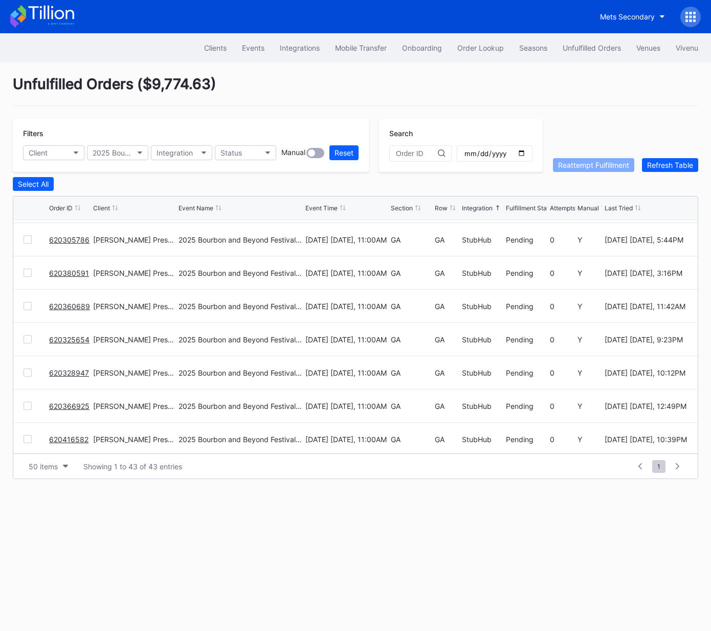
scroll to position [0, 0]
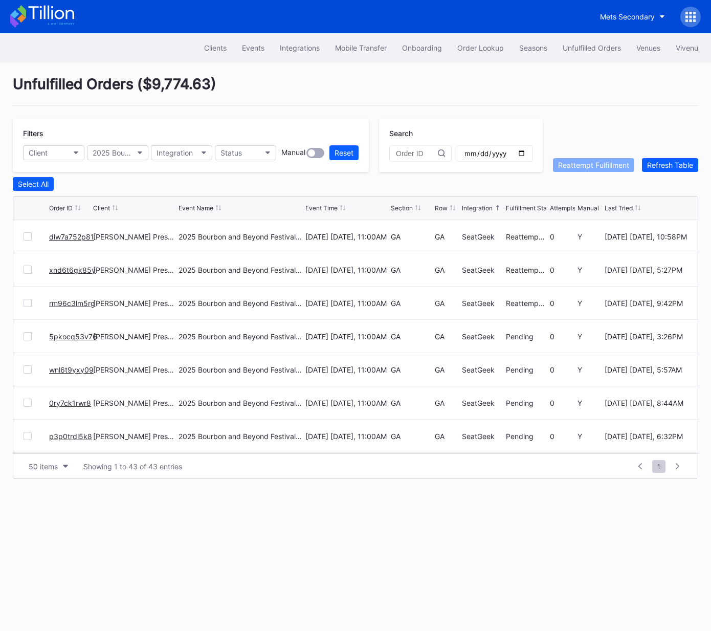
click at [399, 206] on div "Section" at bounding box center [402, 208] width 22 height 8
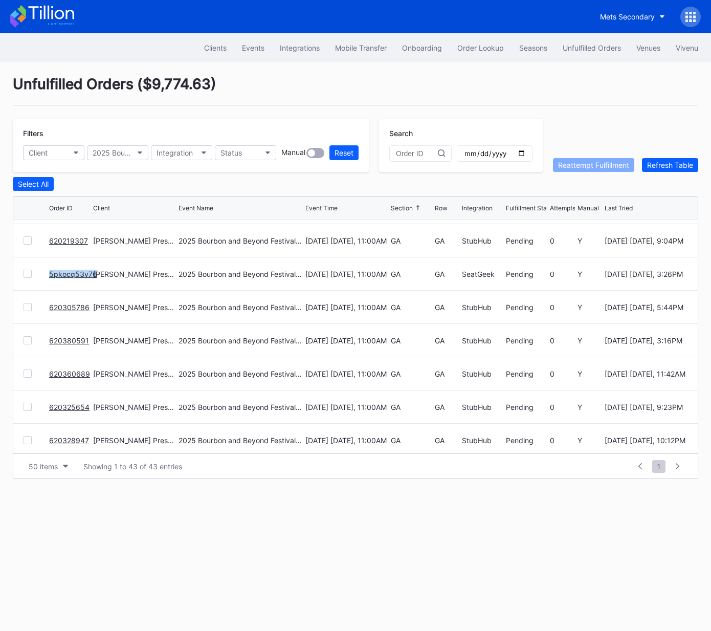
scroll to position [671, 0]
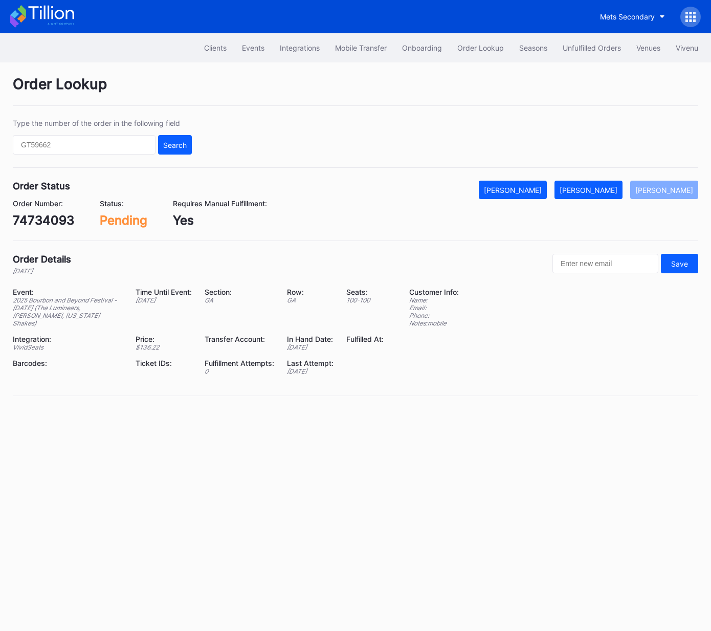
click at [62, 220] on div "74734093" at bounding box center [43, 220] width 61 height 15
click at [62, 219] on div "74734093" at bounding box center [43, 220] width 61 height 15
copy div "74734093"
click at [607, 186] on div "Mark Fulfilled" at bounding box center [589, 190] width 58 height 9
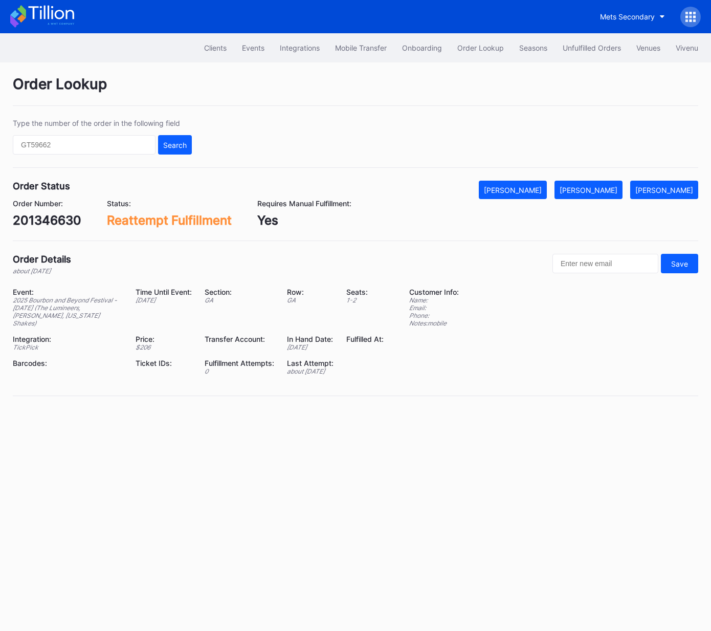
click at [50, 221] on div "201346630" at bounding box center [47, 220] width 69 height 15
copy div "201346630"
click at [601, 186] on div "[PERSON_NAME]" at bounding box center [589, 190] width 58 height 9
click at [605, 186] on div "Mark Fulfilled" at bounding box center [589, 190] width 58 height 9
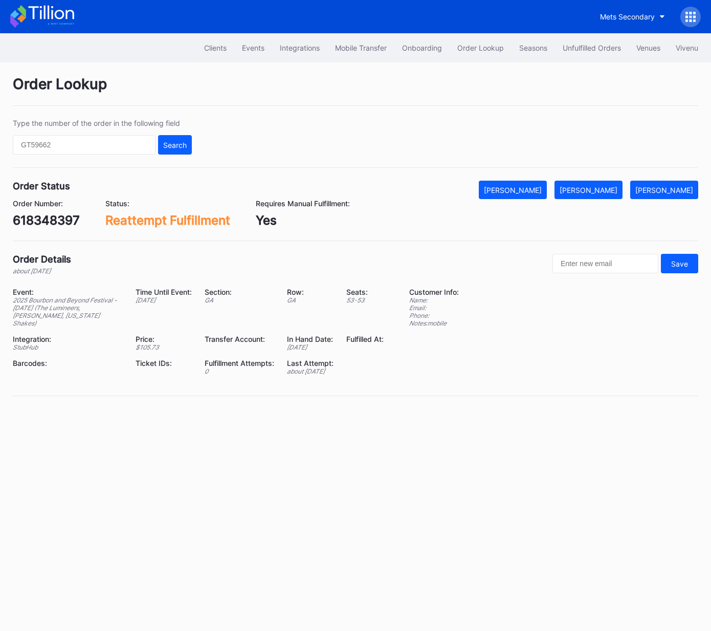
click at [60, 222] on div "618348397" at bounding box center [46, 220] width 67 height 15
copy div "618348397"
drag, startPoint x: 602, startPoint y: 193, endPoint x: 692, endPoint y: 165, distance: 93.4
click at [602, 193] on div "[PERSON_NAME]" at bounding box center [589, 190] width 58 height 9
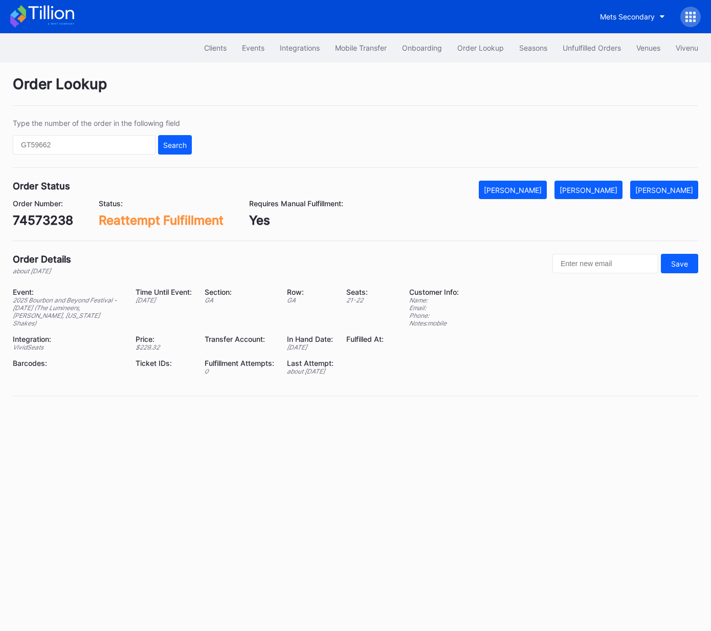
click at [39, 229] on div "Order Status Mark Cancelled Mark Fulfilled Mark Pending Order Number: 74573238 …" at bounding box center [356, 211] width 686 height 60
click at [45, 220] on div "74573238" at bounding box center [43, 220] width 60 height 15
drag, startPoint x: 45, startPoint y: 220, endPoint x: 50, endPoint y: 216, distance: 6.7
click at [45, 220] on div "74573238" at bounding box center [43, 220] width 60 height 15
copy div "74573238"
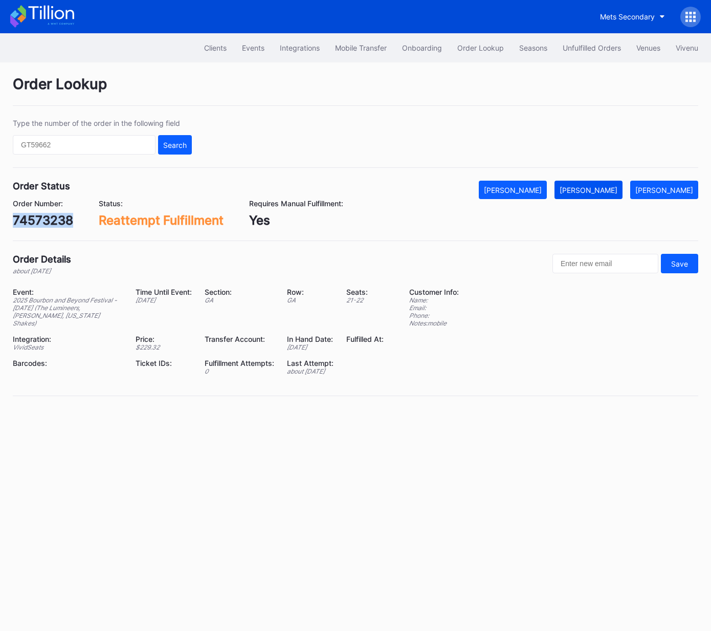
click at [602, 197] on button "[PERSON_NAME]" at bounding box center [589, 190] width 68 height 18
click at [53, 223] on div "dlw7a752p81" at bounding box center [52, 220] width 78 height 15
copy div "dlw7a752p81"
drag, startPoint x: 607, startPoint y: 190, endPoint x: 680, endPoint y: 144, distance: 86.2
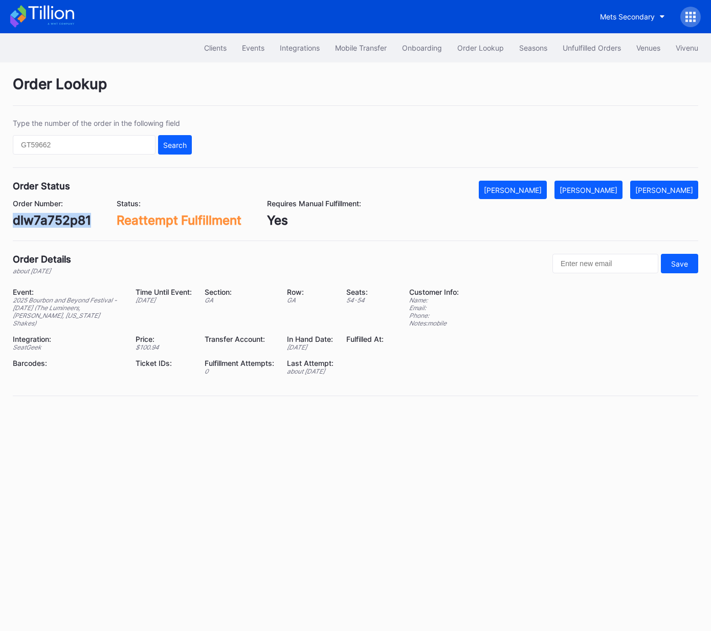
click at [607, 190] on div "[PERSON_NAME]" at bounding box center [589, 190] width 58 height 9
click at [54, 216] on div "618779131" at bounding box center [44, 220] width 62 height 15
copy div "618779131"
drag, startPoint x: 610, startPoint y: 192, endPoint x: 698, endPoint y: 118, distance: 114.8
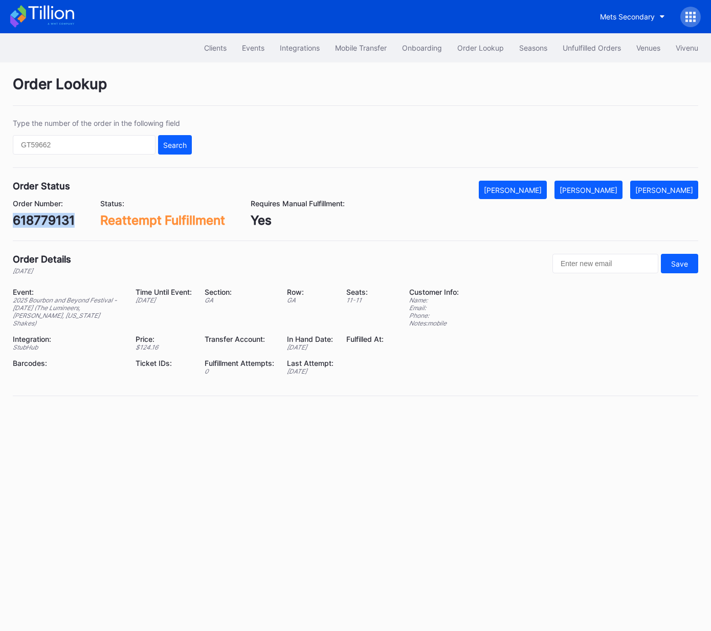
click at [612, 190] on div "[PERSON_NAME]" at bounding box center [589, 190] width 58 height 9
click at [58, 219] on div "618712158" at bounding box center [44, 220] width 62 height 15
copy div "618712158"
drag, startPoint x: 603, startPoint y: 193, endPoint x: 646, endPoint y: 181, distance: 45.4
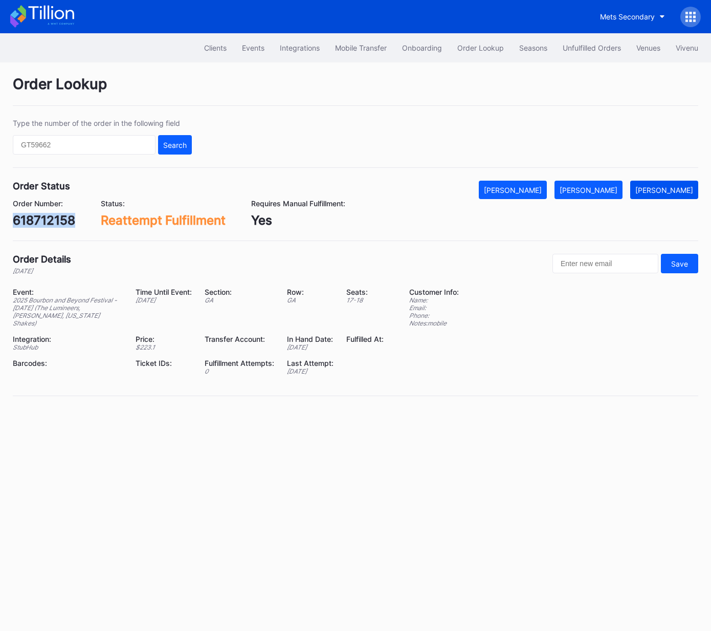
click at [602, 193] on button "[PERSON_NAME]" at bounding box center [589, 190] width 68 height 18
click at [62, 222] on div "619000614" at bounding box center [46, 220] width 67 height 15
copy div "619000614"
click at [606, 187] on div "[PERSON_NAME]" at bounding box center [589, 190] width 58 height 9
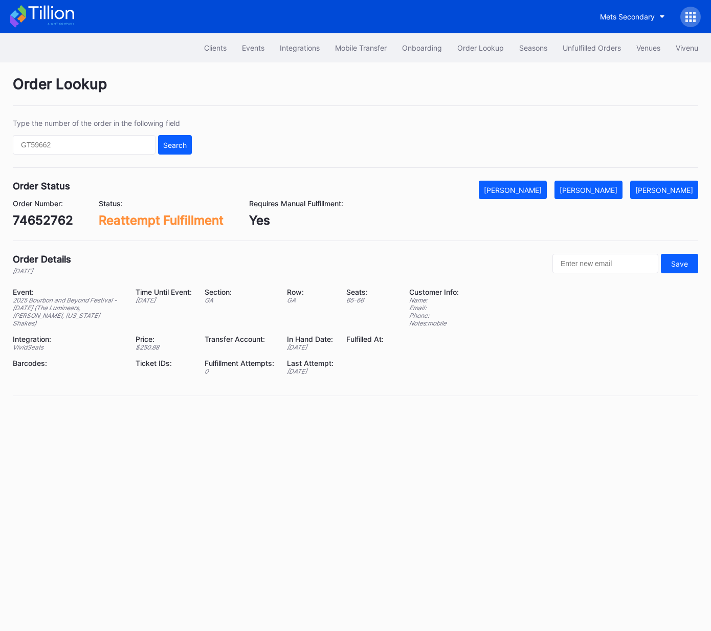
click at [48, 214] on div "74652762" at bounding box center [43, 220] width 60 height 15
copy div "74652762"
click at [608, 191] on div "[PERSON_NAME]" at bounding box center [589, 190] width 58 height 9
drag, startPoint x: 606, startPoint y: 191, endPoint x: 690, endPoint y: 154, distance: 92.1
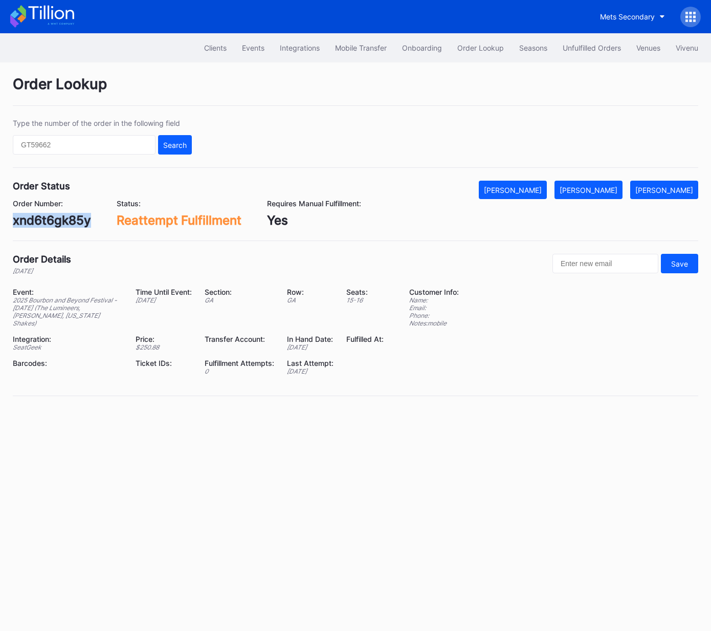
click at [606, 191] on div "[PERSON_NAME]" at bounding box center [589, 190] width 58 height 9
click at [50, 217] on div "74712260" at bounding box center [42, 220] width 59 height 15
drag, startPoint x: 50, startPoint y: 217, endPoint x: 303, endPoint y: 193, distance: 254.0
click at [50, 217] on div "74712260" at bounding box center [42, 220] width 59 height 15
copy div "74712260"
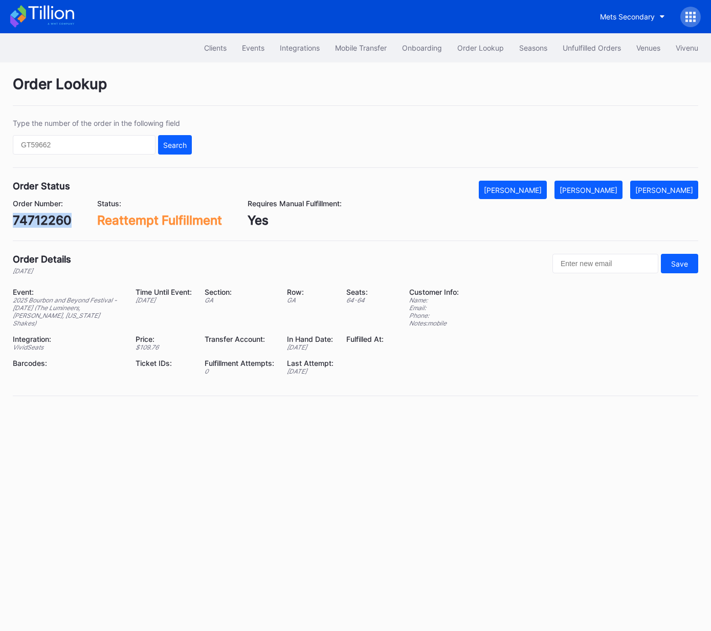
click at [611, 188] on div "[PERSON_NAME]" at bounding box center [589, 190] width 58 height 9
click at [56, 222] on div "619129010" at bounding box center [45, 220] width 64 height 15
copy div "619129010"
click at [618, 188] on div "[PERSON_NAME]" at bounding box center [589, 190] width 58 height 9
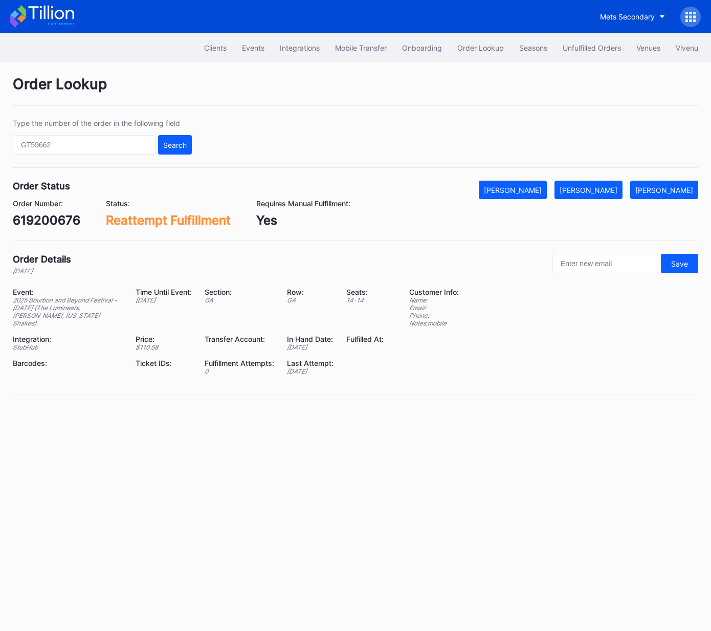
click at [64, 222] on div "619200676" at bounding box center [47, 220] width 68 height 15
copy div "619200676"
click at [594, 190] on div "[PERSON_NAME]" at bounding box center [589, 190] width 58 height 9
click at [82, 217] on div "rm96c3lm5rg" at bounding box center [52, 220] width 79 height 15
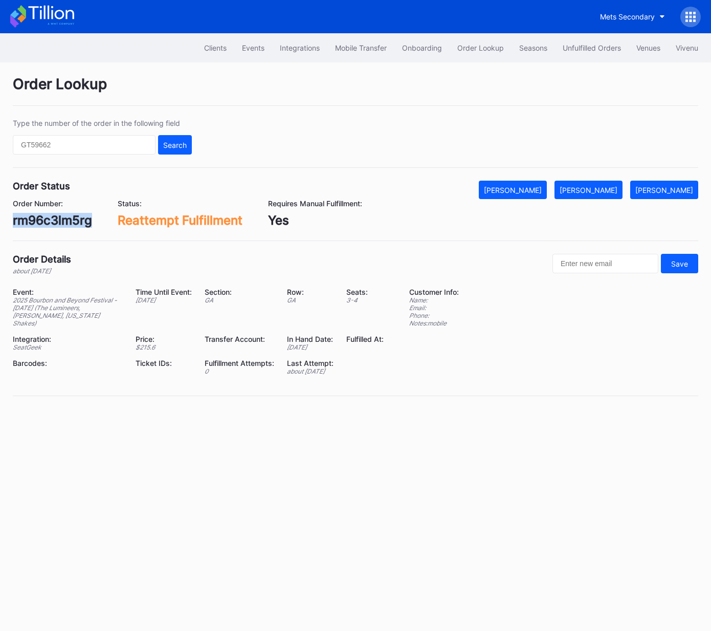
click at [82, 217] on div "rm96c3lm5rg" at bounding box center [52, 220] width 79 height 15
copy div "rm96c3lm5rg"
click at [601, 191] on div "[PERSON_NAME]" at bounding box center [589, 190] width 58 height 9
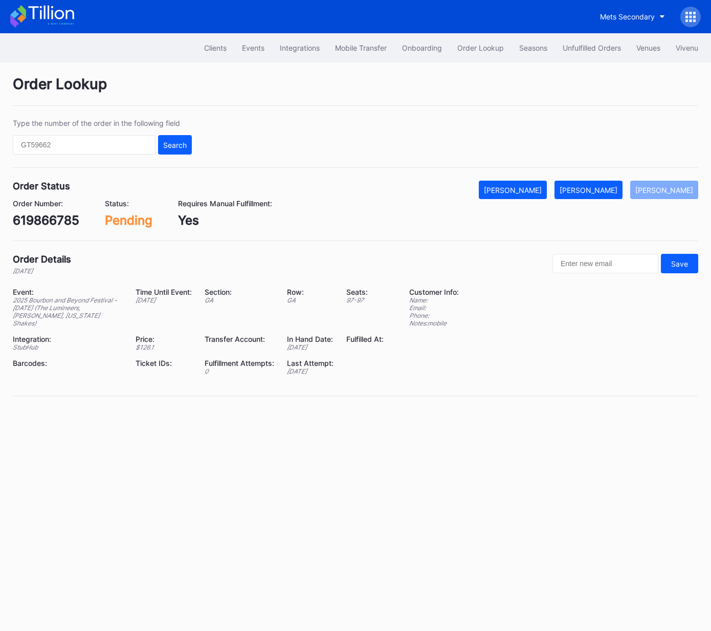
click at [64, 217] on div "619866785" at bounding box center [46, 220] width 67 height 15
copy div "619866785"
click at [618, 186] on div "[PERSON_NAME]" at bounding box center [589, 190] width 58 height 9
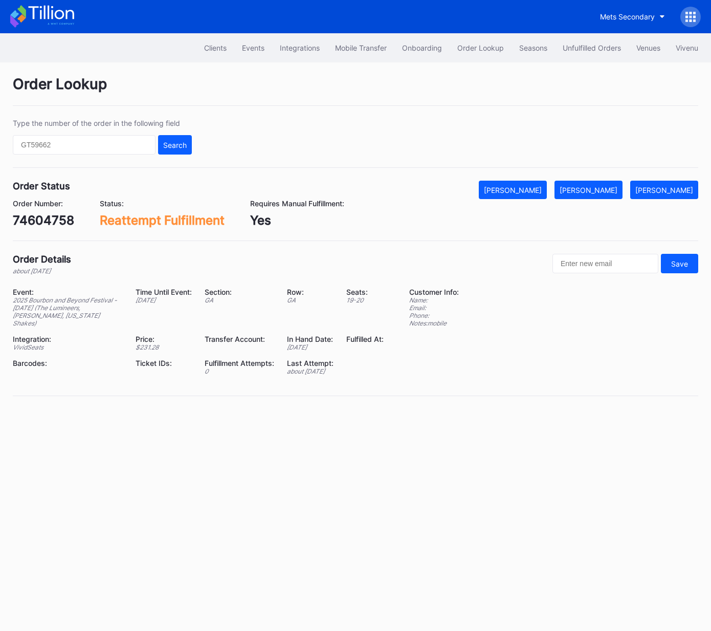
click at [48, 217] on div "74604758" at bounding box center [43, 220] width 61 height 15
copy div "74604758"
drag, startPoint x: 597, startPoint y: 189, endPoint x: 608, endPoint y: 185, distance: 11.7
click at [597, 189] on div "[PERSON_NAME]" at bounding box center [589, 190] width 58 height 9
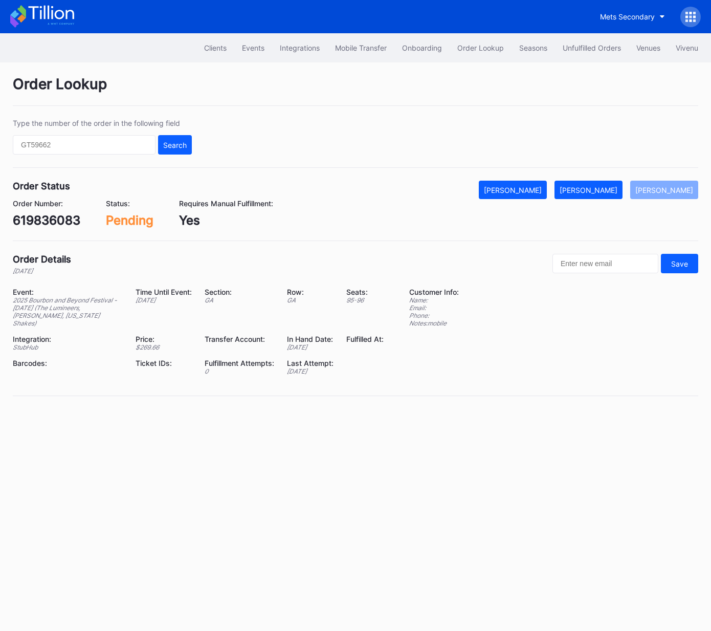
click at [40, 224] on div "619836083" at bounding box center [47, 220] width 68 height 15
copy div "619836083"
click at [607, 190] on div "[PERSON_NAME]" at bounding box center [589, 190] width 58 height 9
click at [63, 221] on div "620113068" at bounding box center [46, 220] width 66 height 15
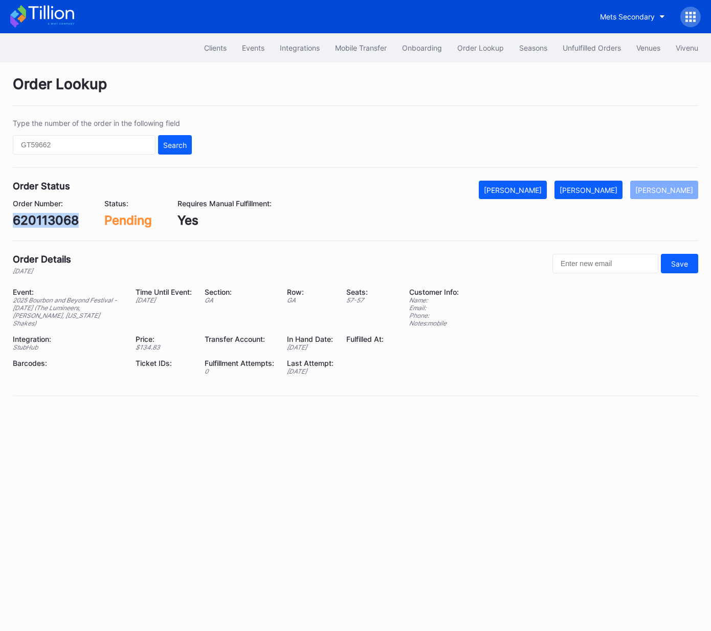
click at [63, 221] on div "620113068" at bounding box center [46, 220] width 66 height 15
copy div "620113068"
click at [616, 192] on div "[PERSON_NAME]" at bounding box center [589, 190] width 58 height 9
click at [55, 220] on div "287263150" at bounding box center [46, 220] width 67 height 15
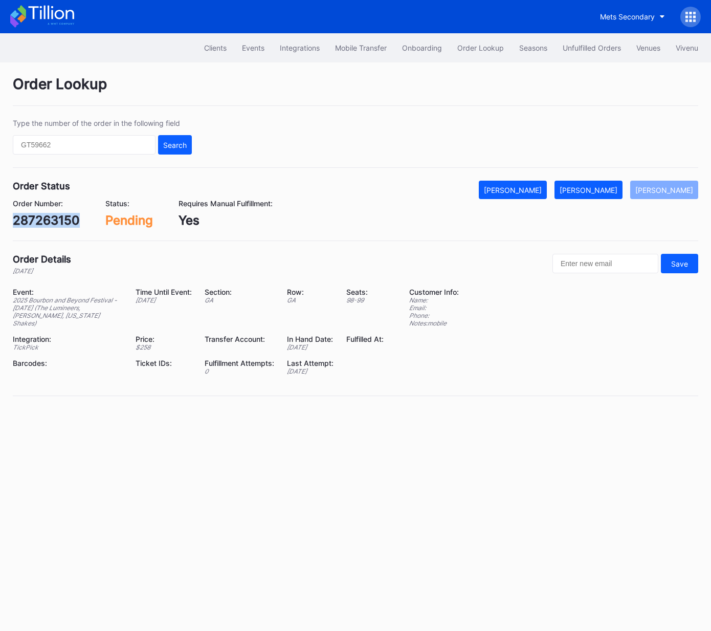
copy div "287263150"
click at [611, 188] on div "[PERSON_NAME]" at bounding box center [589, 190] width 58 height 9
click at [61, 223] on div "620065975" at bounding box center [48, 220] width 70 height 15
copy div "620065975"
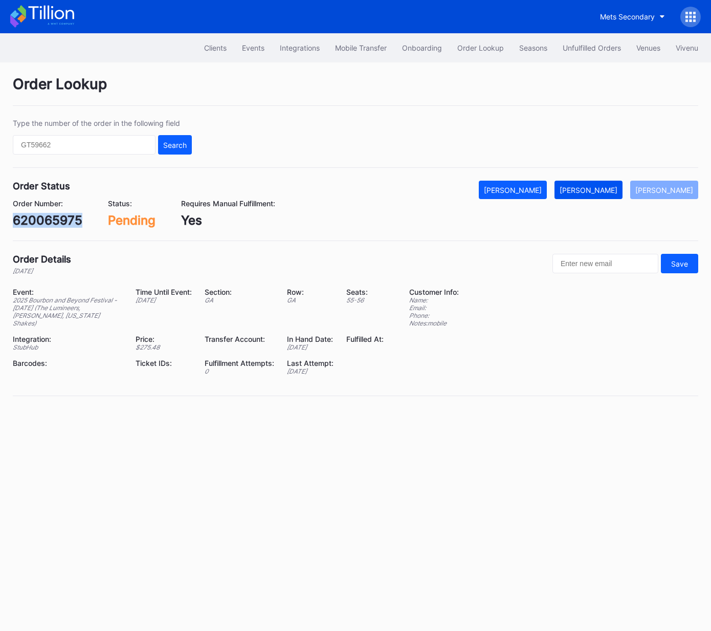
click at [605, 195] on button "[PERSON_NAME]" at bounding box center [589, 190] width 68 height 18
click at [64, 217] on div "620219307" at bounding box center [47, 220] width 68 height 15
copy div "620219307"
click at [602, 190] on div "[PERSON_NAME]" at bounding box center [589, 190] width 58 height 9
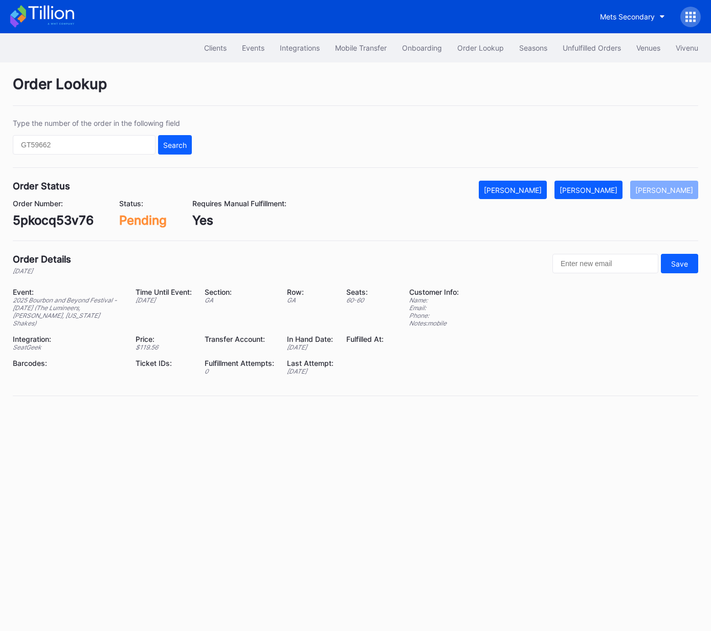
click at [67, 223] on div "5pkocq53v76" at bounding box center [53, 220] width 81 height 15
copy div "5pkocq53v76"
click at [599, 190] on div "[PERSON_NAME]" at bounding box center [589, 190] width 58 height 9
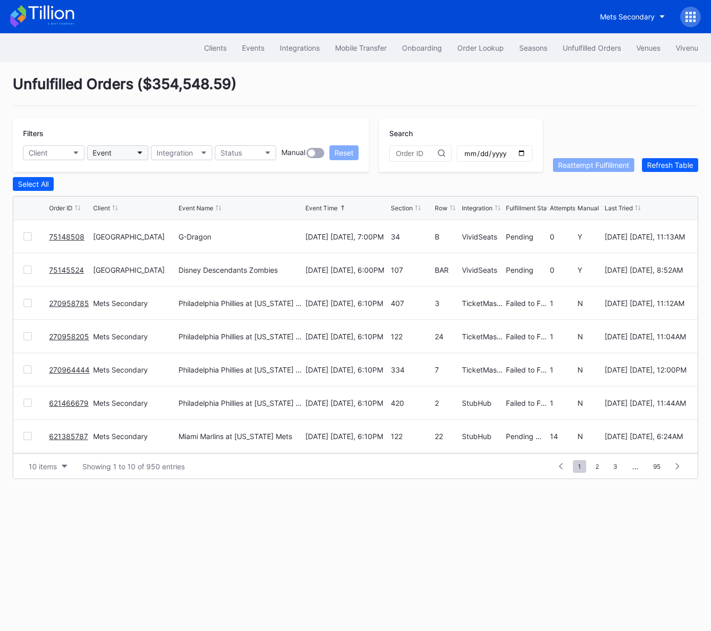
click at [116, 153] on button "Event" at bounding box center [117, 152] width 61 height 15
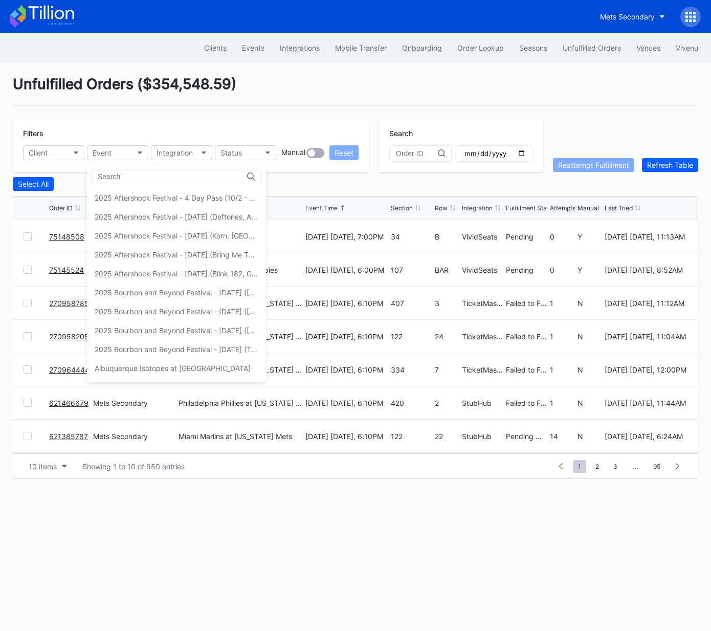
click at [141, 341] on div "2025 Bourbon and Beyond Festival - [DATE] (The Lumineers, [PERSON_NAME], [US_ST…" at bounding box center [176, 349] width 179 height 19
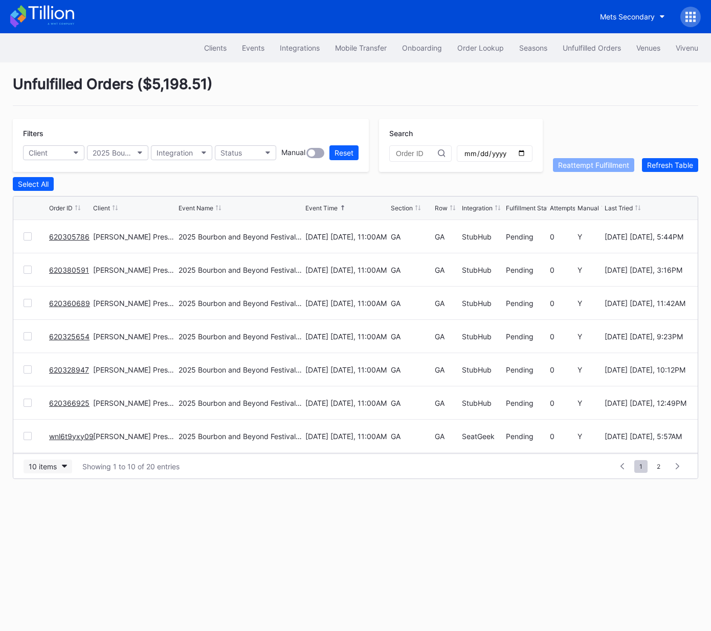
click at [42, 466] on div "10 items" at bounding box center [43, 466] width 28 height 9
click at [48, 507] on div "50 items" at bounding box center [45, 510] width 29 height 9
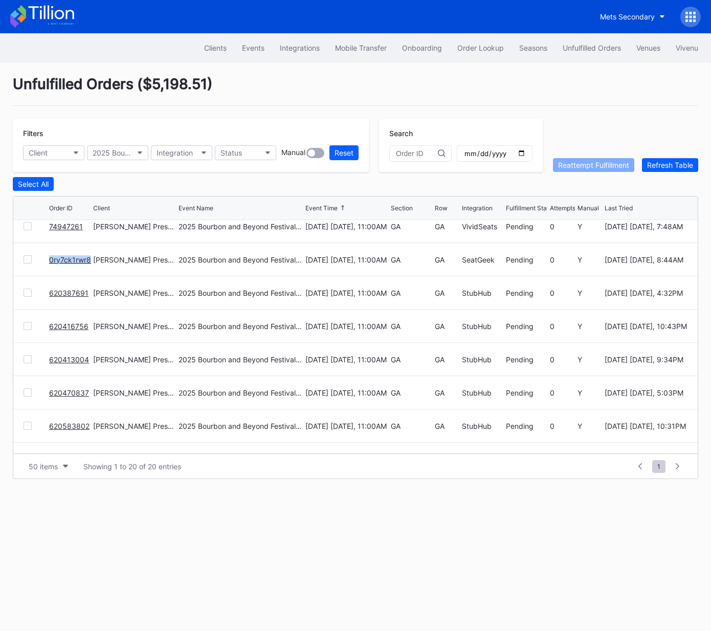
scroll to position [285, 0]
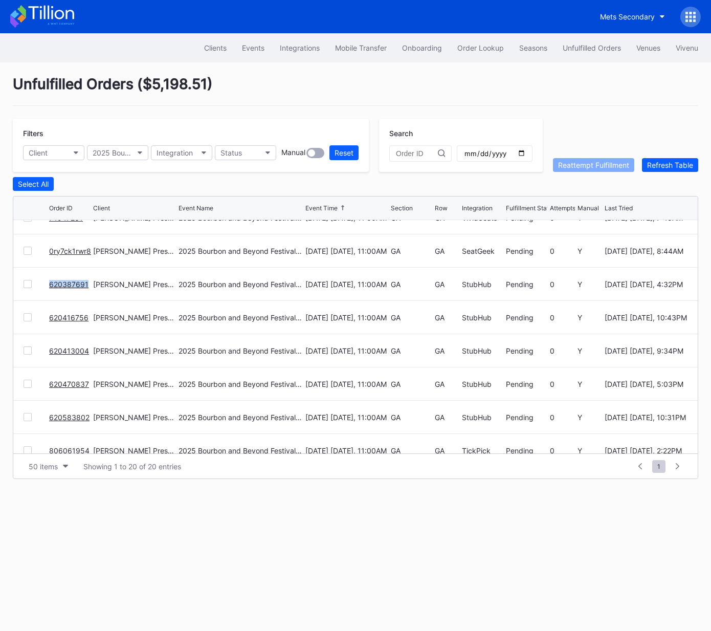
drag, startPoint x: 68, startPoint y: 282, endPoint x: 58, endPoint y: 315, distance: 34.0
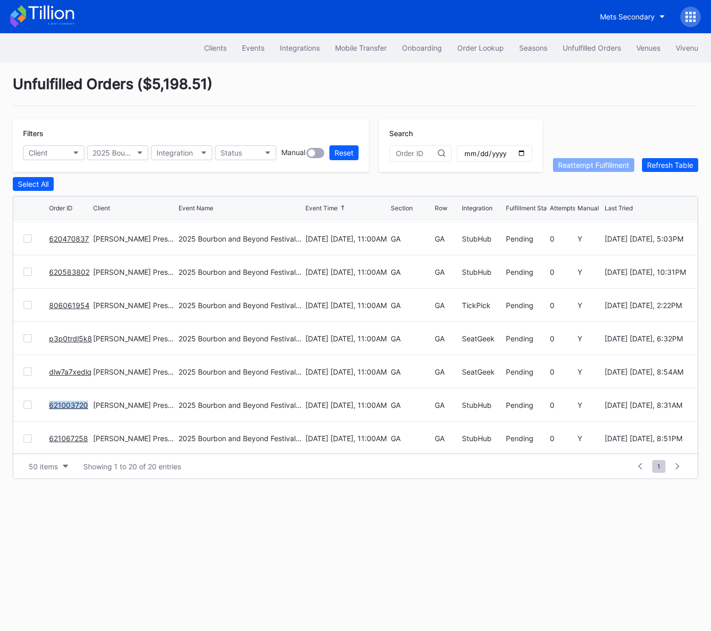
scroll to position [432, 0]
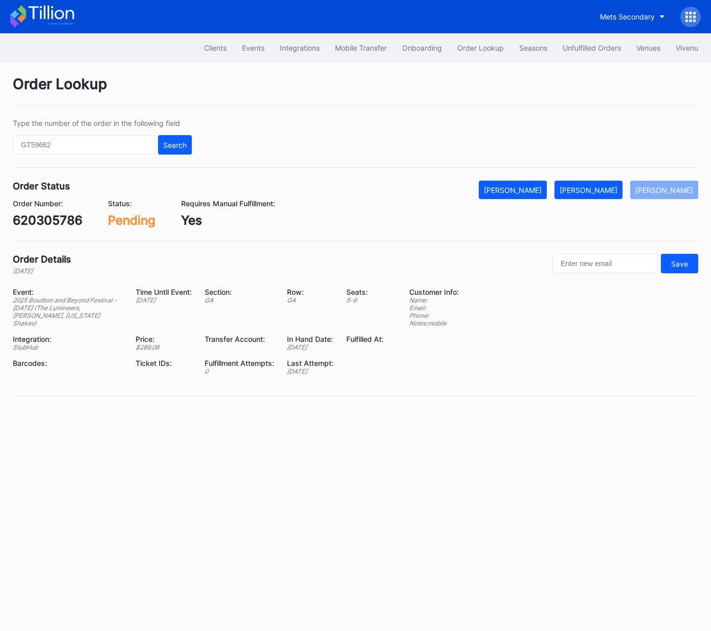
click at [61, 221] on div "620305786" at bounding box center [48, 220] width 70 height 15
copy div "620305786"
click at [600, 189] on div "[PERSON_NAME]" at bounding box center [589, 190] width 58 height 9
click at [57, 221] on div "620380591" at bounding box center [47, 220] width 68 height 15
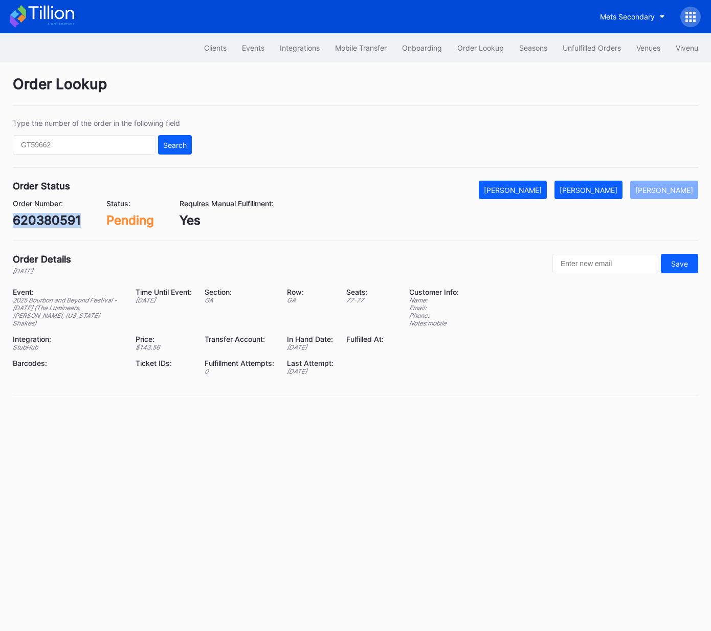
click at [57, 221] on div "620380591" at bounding box center [47, 220] width 68 height 15
copy div "620380591"
drag, startPoint x: 599, startPoint y: 197, endPoint x: 662, endPoint y: 163, distance: 71.2
click at [599, 196] on button "[PERSON_NAME]" at bounding box center [589, 190] width 68 height 18
click at [48, 218] on div "620325654" at bounding box center [48, 220] width 70 height 15
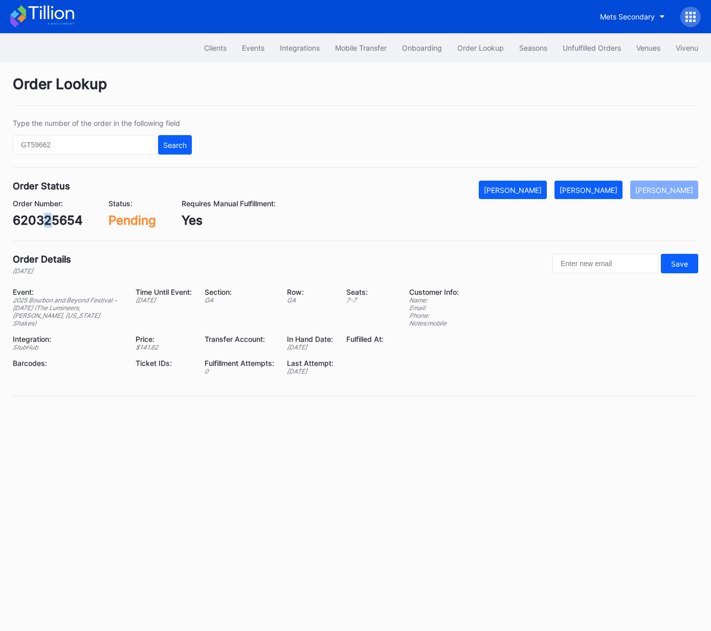
click at [48, 218] on div "620325654" at bounding box center [48, 220] width 70 height 15
copy div "2"
drag, startPoint x: 54, startPoint y: 231, endPoint x: 55, endPoint y: 225, distance: 6.2
click at [54, 230] on div "Order Status Mark Cancelled Mark Fulfilled Mark Pending Order Number: 620325654…" at bounding box center [356, 211] width 686 height 60
click at [55, 221] on div "620325654" at bounding box center [48, 220] width 70 height 15
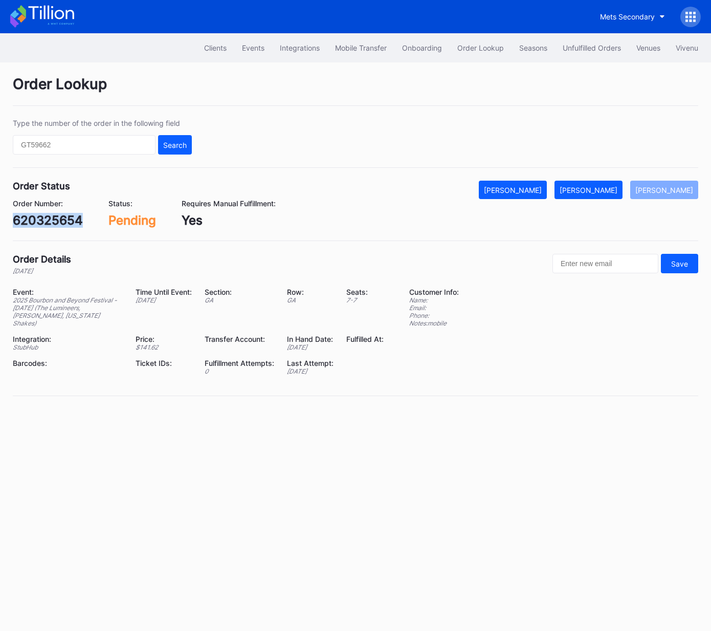
click at [55, 221] on div "620325654" at bounding box center [48, 220] width 70 height 15
copy div "620325654"
click at [610, 190] on div "[PERSON_NAME]" at bounding box center [589, 190] width 58 height 9
click at [53, 226] on div "620360689" at bounding box center [48, 220] width 70 height 15
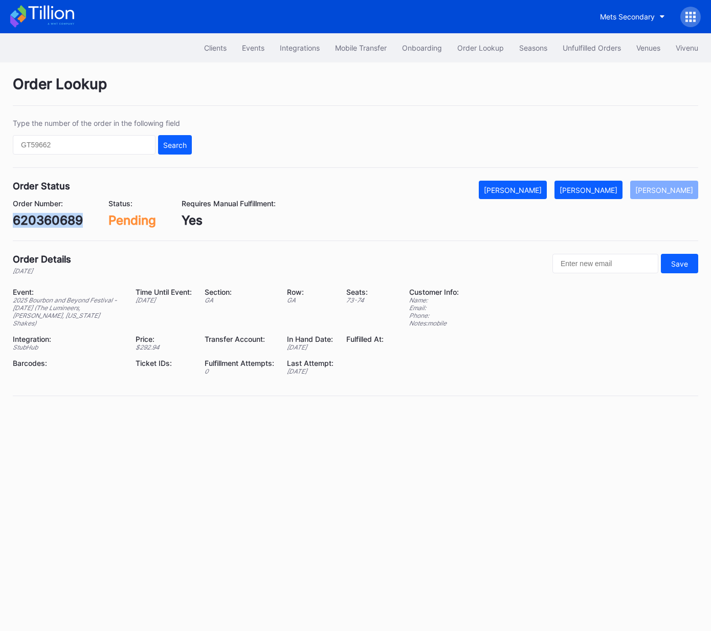
copy div "620360689"
click at [615, 191] on div "[PERSON_NAME]" at bounding box center [589, 190] width 58 height 9
click at [53, 218] on div "620328947" at bounding box center [48, 220] width 70 height 15
copy div "620328947"
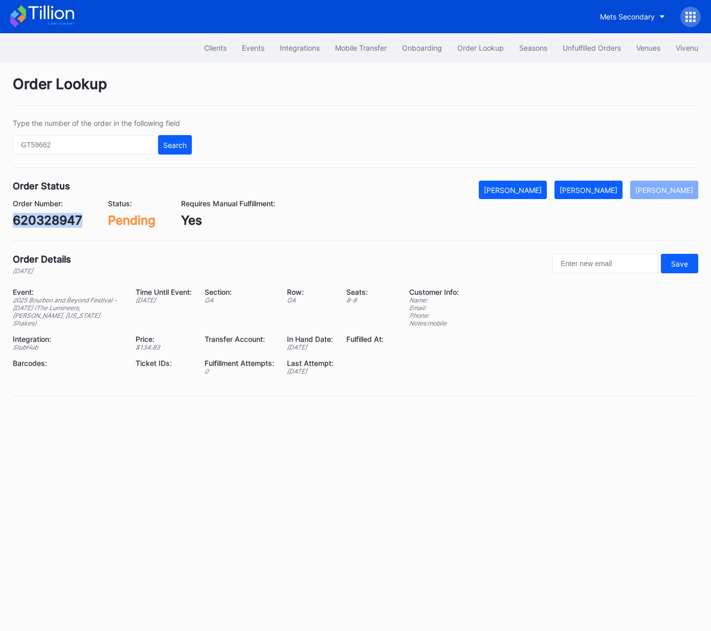
drag, startPoint x: 612, startPoint y: 189, endPoint x: 679, endPoint y: 164, distance: 72.1
click at [612, 189] on div "[PERSON_NAME]" at bounding box center [589, 190] width 58 height 9
click at [56, 213] on div "620366925" at bounding box center [48, 220] width 70 height 15
copy div "620366925"
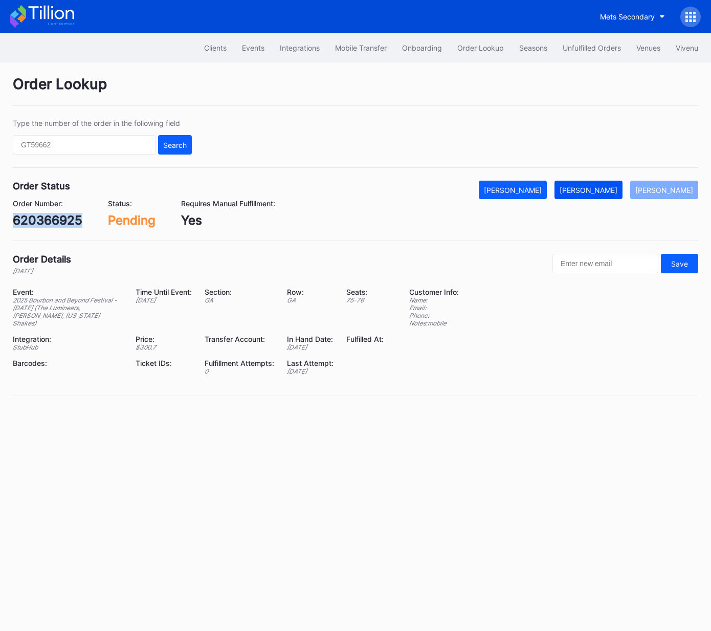
click at [607, 190] on div "[PERSON_NAME]" at bounding box center [589, 190] width 58 height 9
click at [76, 220] on div "wnl6t9yxy09" at bounding box center [51, 220] width 77 height 15
copy div "wnl6t9yxy09"
click at [599, 192] on div "[PERSON_NAME]" at bounding box center [589, 190] width 58 height 9
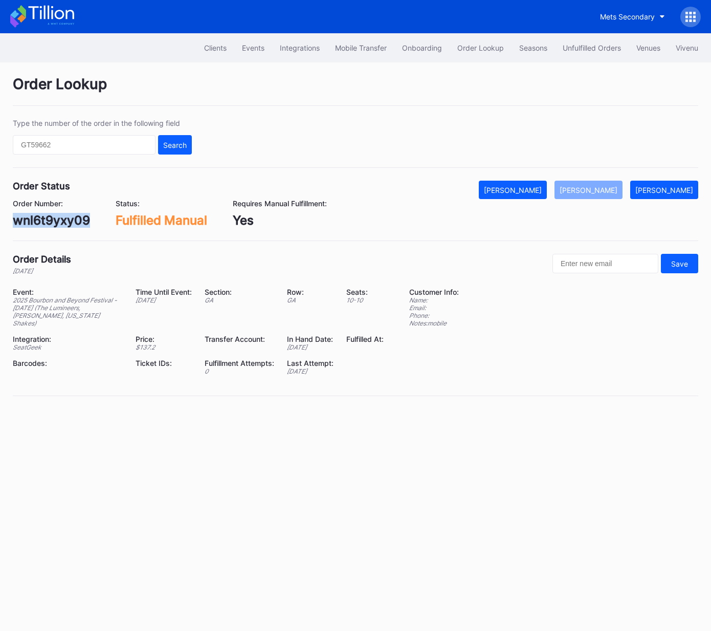
click at [47, 221] on div "wnl6t9yxy09" at bounding box center [51, 220] width 77 height 15
click at [673, 186] on div "[PERSON_NAME]" at bounding box center [665, 190] width 58 height 9
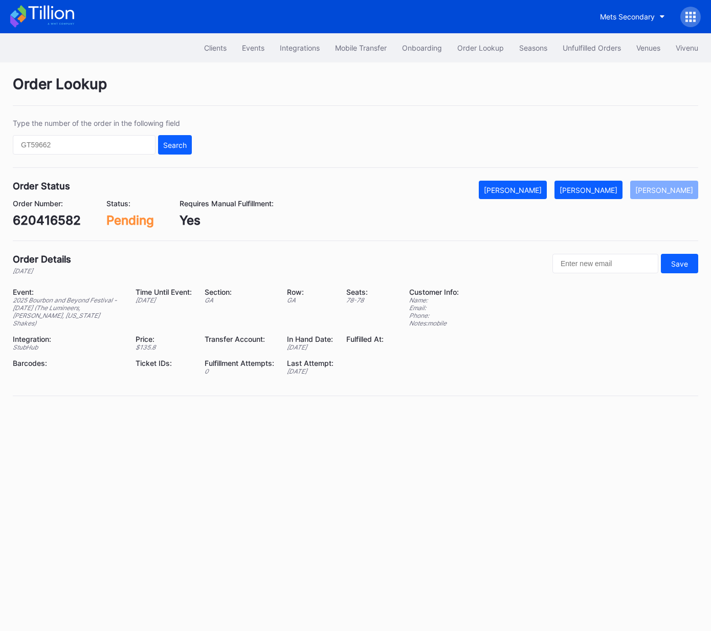
click at [58, 222] on div "620416582" at bounding box center [47, 220] width 68 height 15
copy div "620416582"
click at [598, 189] on div "[PERSON_NAME]" at bounding box center [589, 190] width 58 height 9
click at [53, 218] on div "74947261" at bounding box center [42, 220] width 59 height 15
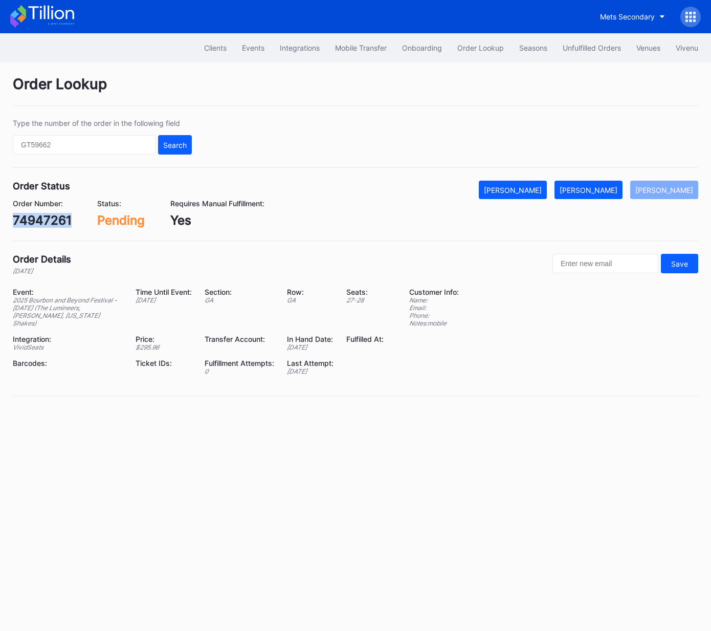
click at [53, 218] on div "74947261" at bounding box center [42, 220] width 59 height 15
copy div "74947261"
click at [618, 188] on div "[PERSON_NAME]" at bounding box center [589, 190] width 58 height 9
click at [47, 224] on div "0ry7ck1rwr8" at bounding box center [49, 220] width 73 height 15
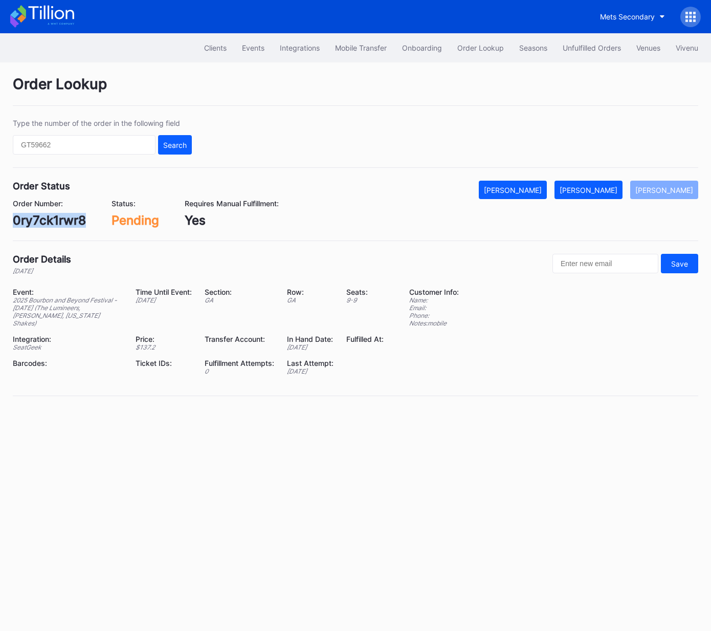
copy div "0ry7ck1rwr8"
drag, startPoint x: 616, startPoint y: 186, endPoint x: 625, endPoint y: 179, distance: 11.7
click at [616, 186] on div "[PERSON_NAME]" at bounding box center [589, 190] width 58 height 9
click at [49, 222] on div "620387691" at bounding box center [46, 220] width 67 height 15
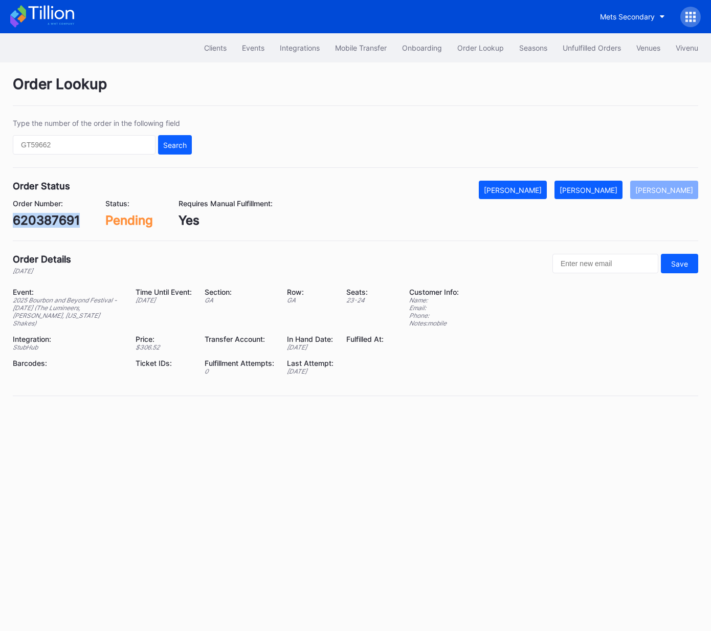
copy div "620387691"
drag, startPoint x: 607, startPoint y: 190, endPoint x: 613, endPoint y: 188, distance: 6.5
click at [608, 190] on div "[PERSON_NAME]" at bounding box center [589, 190] width 58 height 9
click at [59, 216] on div "620416756" at bounding box center [47, 220] width 68 height 15
click at [59, 217] on div "620416756" at bounding box center [47, 220] width 68 height 15
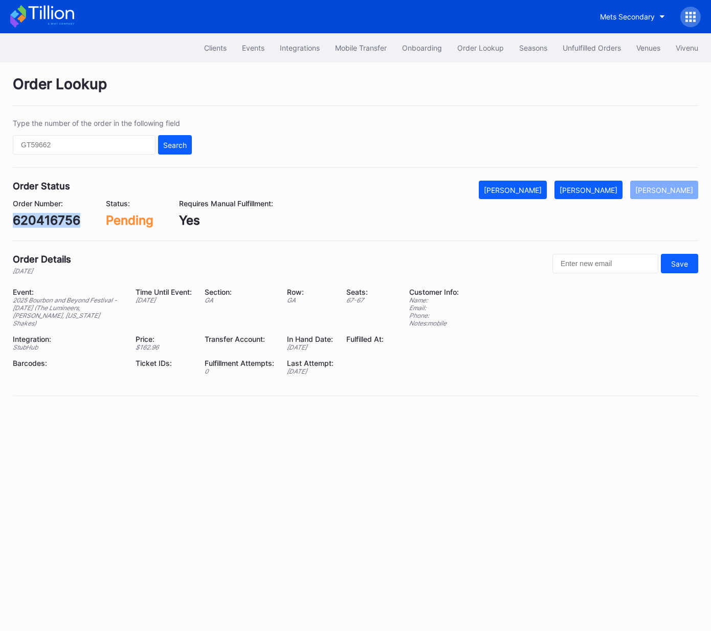
copy div "620416756"
click at [605, 190] on div "Mark Fulfilled" at bounding box center [589, 190] width 58 height 9
click at [42, 221] on div "620413004" at bounding box center [48, 220] width 70 height 15
copy div "620413004"
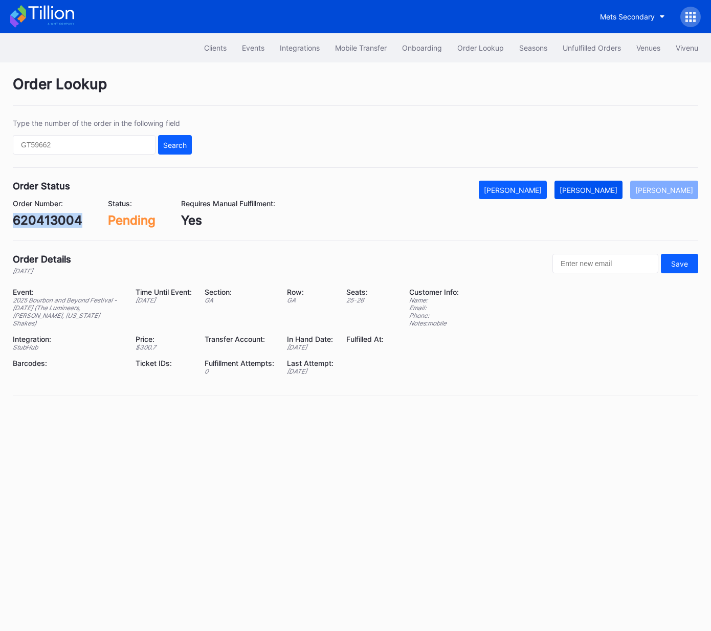
drag, startPoint x: 606, startPoint y: 189, endPoint x: 613, endPoint y: 187, distance: 7.6
click at [606, 189] on div "[PERSON_NAME]" at bounding box center [589, 190] width 58 height 9
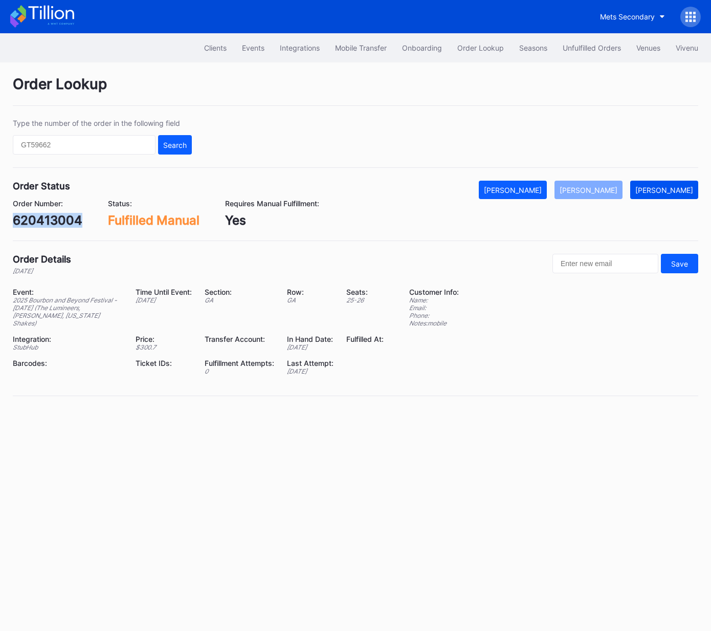
click at [662, 188] on div "[PERSON_NAME]" at bounding box center [665, 190] width 58 height 9
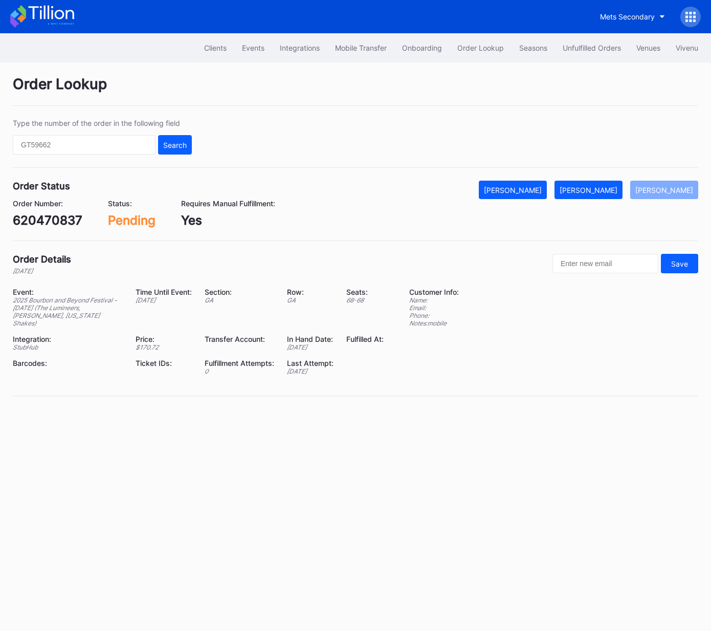
click at [55, 223] on div "620470837" at bounding box center [48, 220] width 70 height 15
copy div "620470837"
click at [601, 183] on button "[PERSON_NAME]" at bounding box center [589, 190] width 68 height 18
click at [47, 218] on div "620583802" at bounding box center [48, 220] width 70 height 15
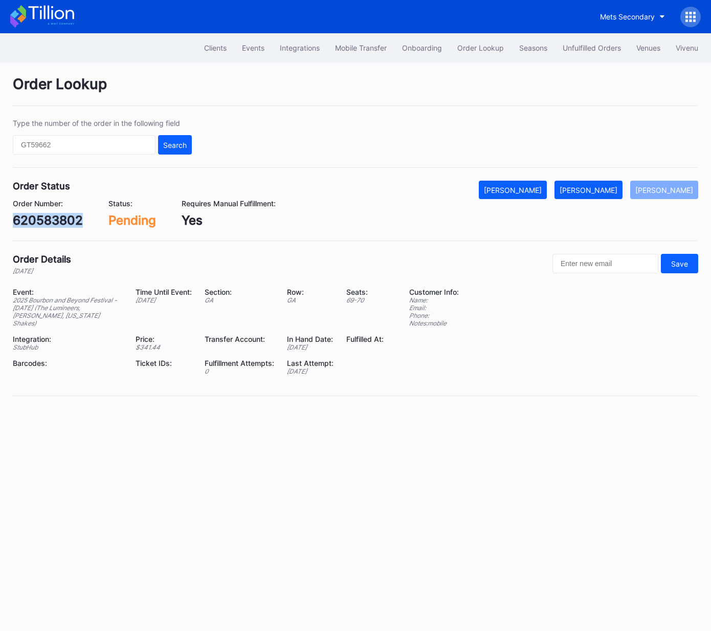
click at [47, 218] on div "620583802" at bounding box center [48, 220] width 70 height 15
copy div "620583802"
click at [601, 189] on div "[PERSON_NAME]" at bounding box center [589, 190] width 58 height 9
click at [59, 219] on div "806061954" at bounding box center [47, 220] width 69 height 15
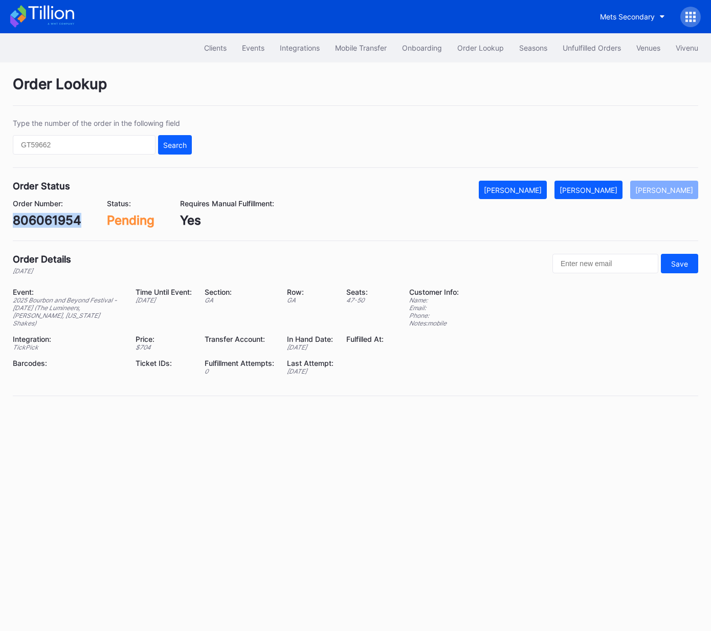
copy div "806061954"
click at [609, 190] on div "[PERSON_NAME]" at bounding box center [589, 190] width 58 height 9
click at [59, 218] on div "p3p0trdl5k8" at bounding box center [49, 220] width 73 height 15
copy div "p3p0trdl5k8"
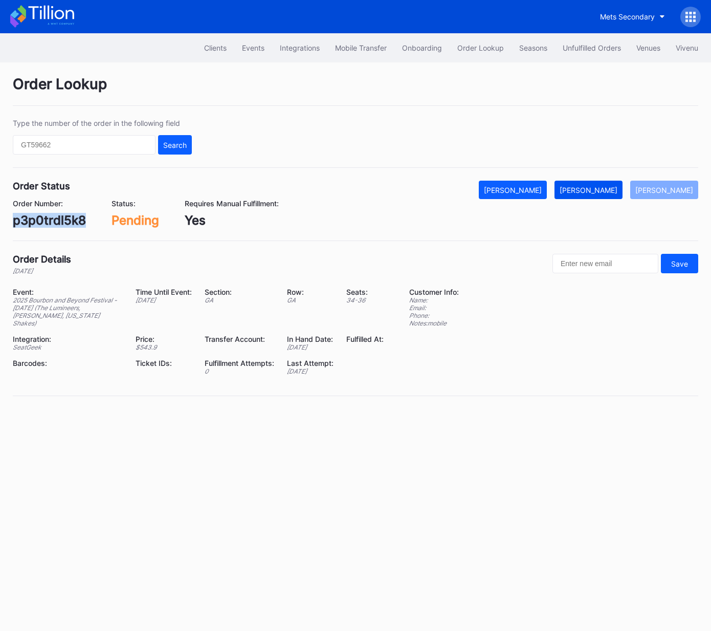
drag, startPoint x: 602, startPoint y: 185, endPoint x: 685, endPoint y: 140, distance: 95.1
click at [602, 186] on div "[PERSON_NAME]" at bounding box center [589, 190] width 58 height 9
click at [49, 224] on div "dlw7a7xedlq" at bounding box center [50, 220] width 74 height 15
copy div "dlw7a7xedlq"
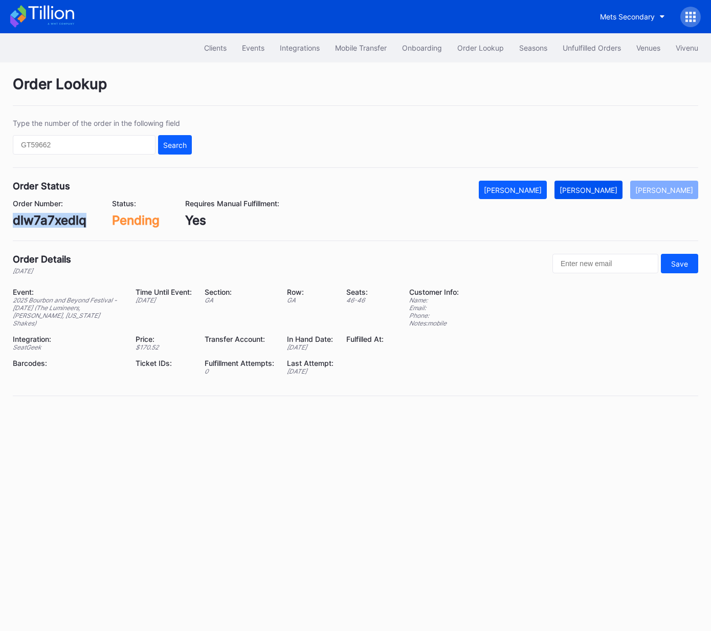
click at [618, 186] on div "[PERSON_NAME]" at bounding box center [589, 190] width 58 height 9
click at [56, 220] on div "621003720" at bounding box center [47, 220] width 68 height 15
copy div "621003720"
click at [610, 188] on div "[PERSON_NAME]" at bounding box center [589, 190] width 58 height 9
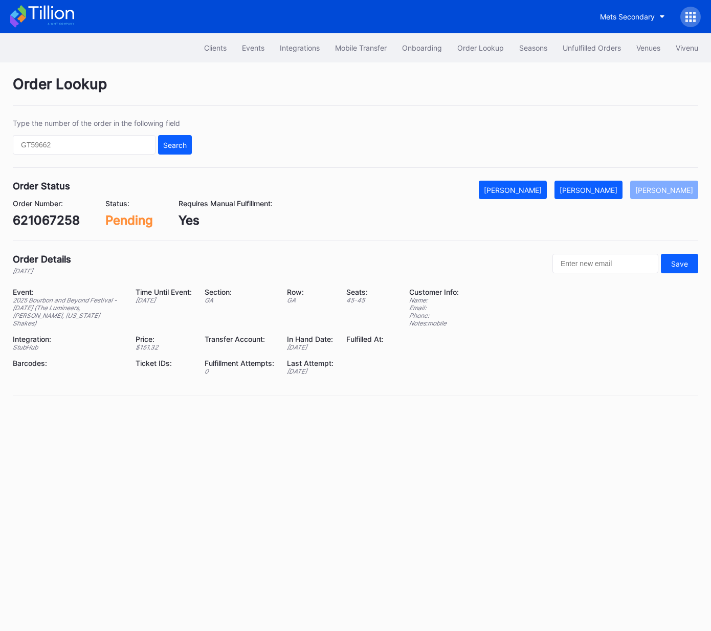
click at [51, 222] on div "621067258" at bounding box center [46, 220] width 67 height 15
copy div "621067258"
click at [602, 188] on div "[PERSON_NAME]" at bounding box center [589, 190] width 58 height 9
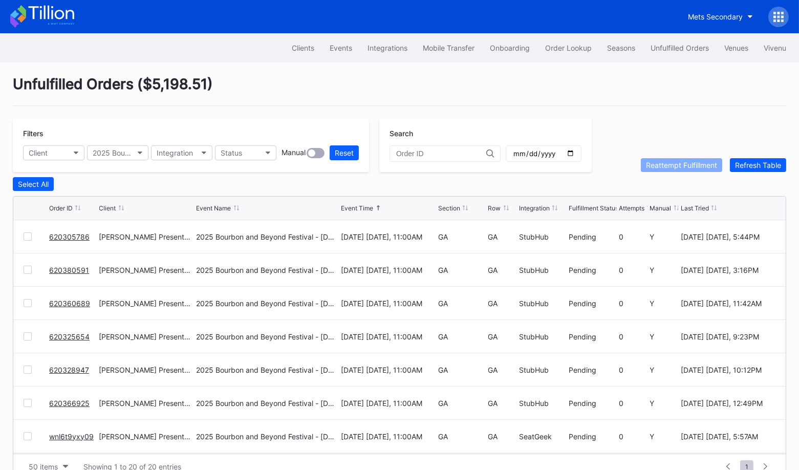
scroll to position [432, 0]
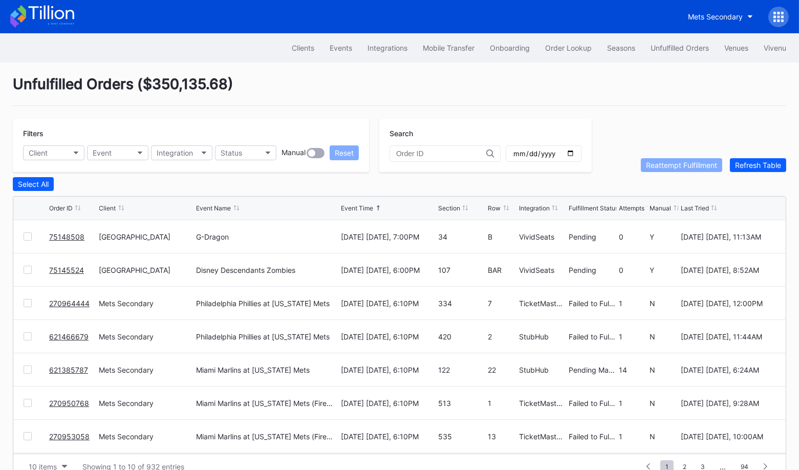
click at [56, 233] on link "75148508" at bounding box center [66, 236] width 35 height 9
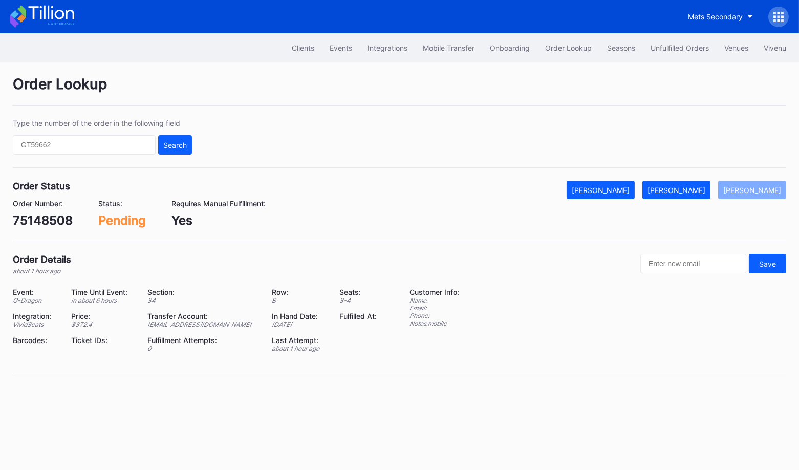
click at [46, 224] on div "75148508" at bounding box center [43, 220] width 60 height 15
copy div "75148508"
click at [695, 187] on div "Mark Fulfilled" at bounding box center [677, 190] width 58 height 9
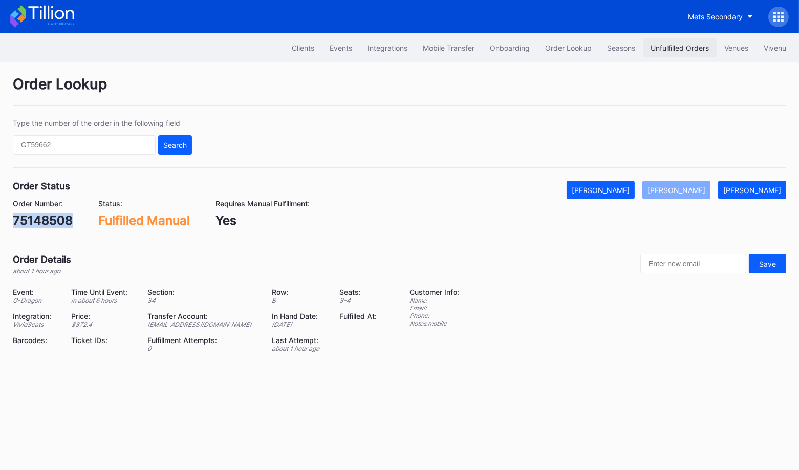
click at [676, 44] on div "Unfulfilled Orders" at bounding box center [680, 48] width 58 height 9
